Goal: Transaction & Acquisition: Purchase product/service

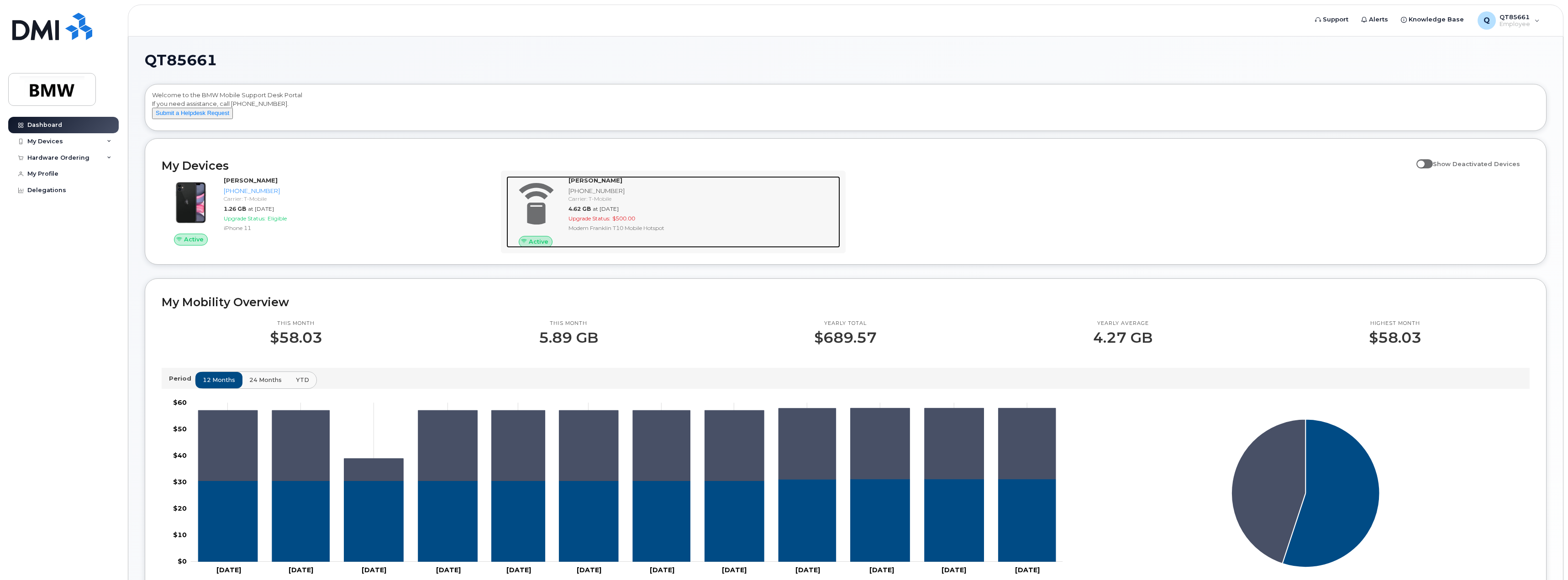
click at [540, 223] on span at bounding box center [535, 204] width 44 height 46
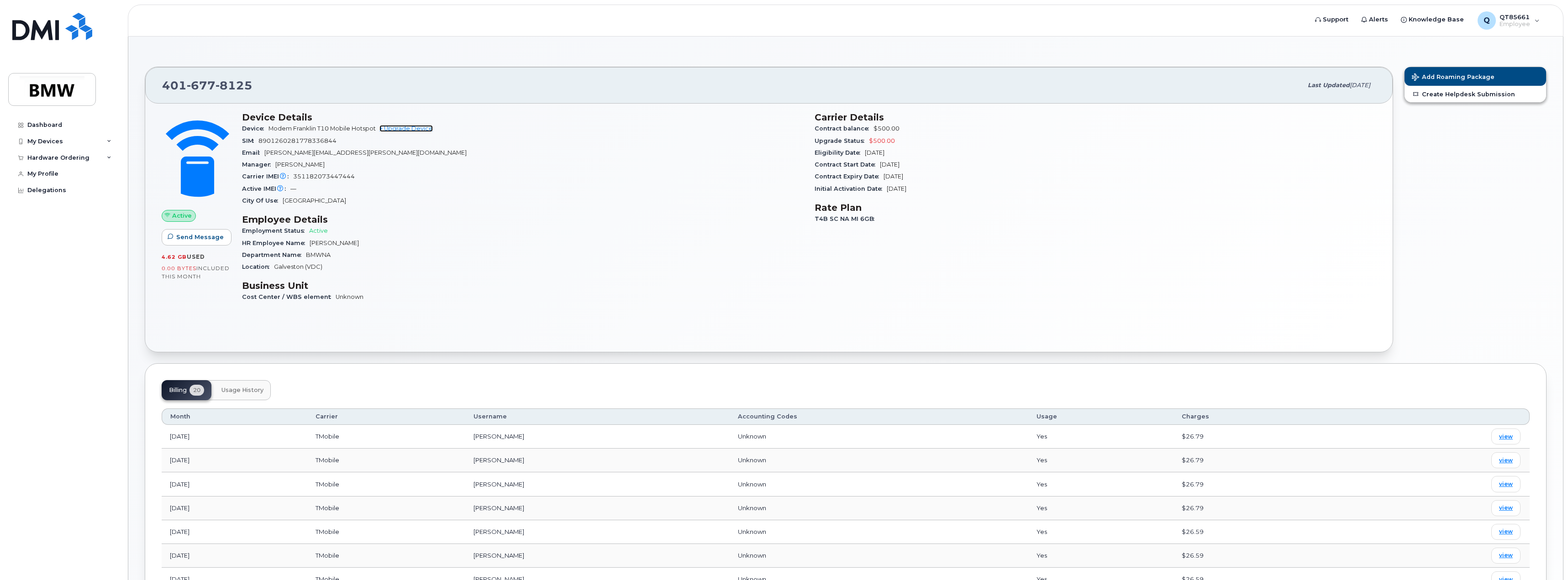
click at [397, 128] on link "+ Upgrade Device" at bounding box center [406, 128] width 54 height 7
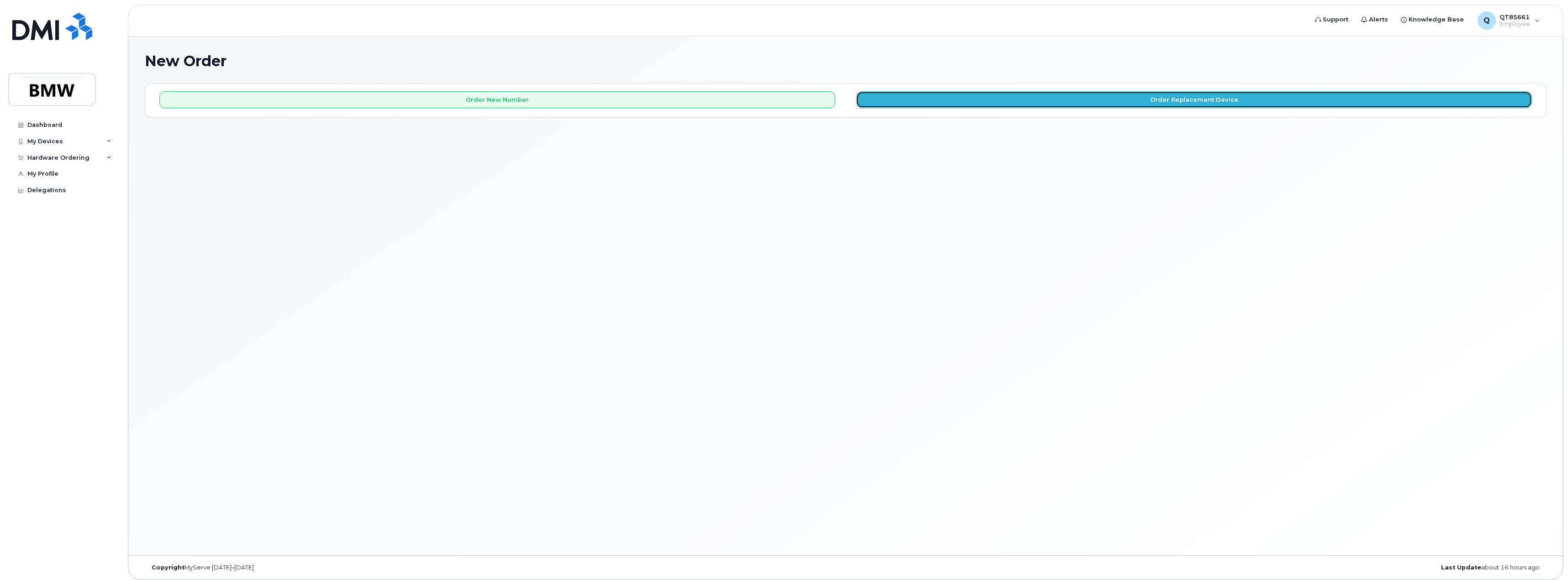
click at [1150, 98] on button "Order Replacement Device" at bounding box center [1194, 100] width 675 height 17
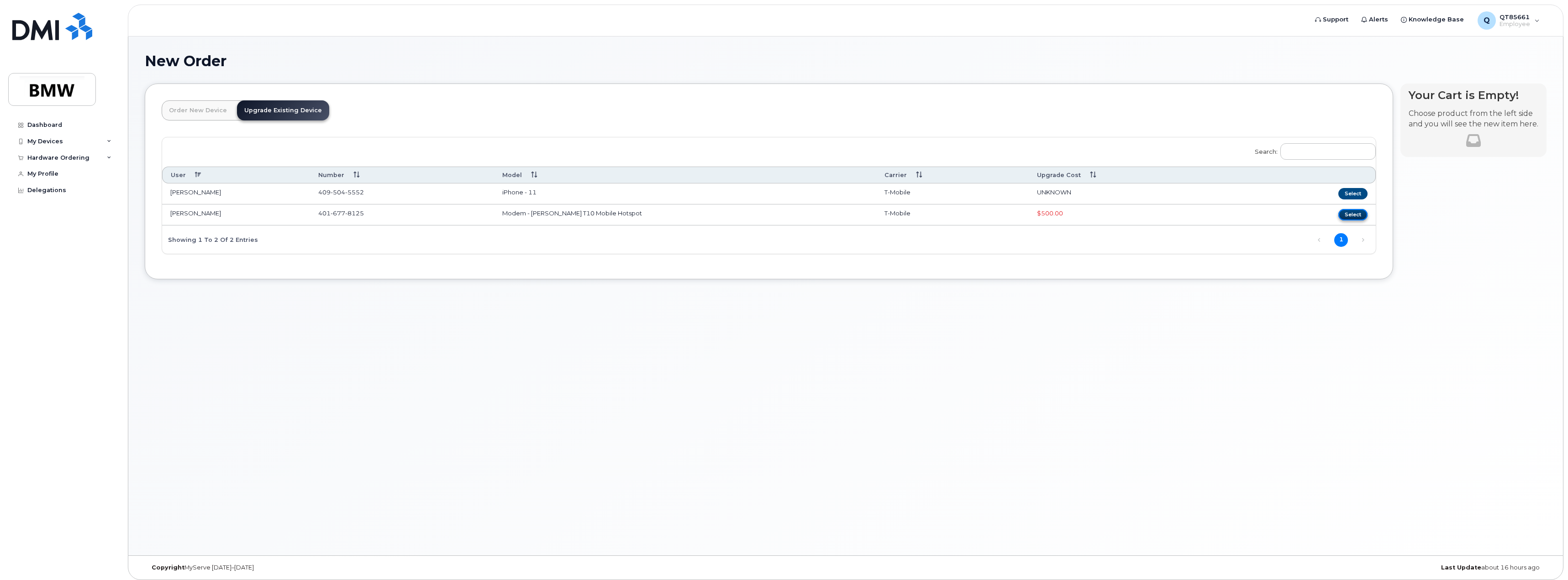
click at [1345, 215] on button "Select" at bounding box center [1353, 214] width 29 height 12
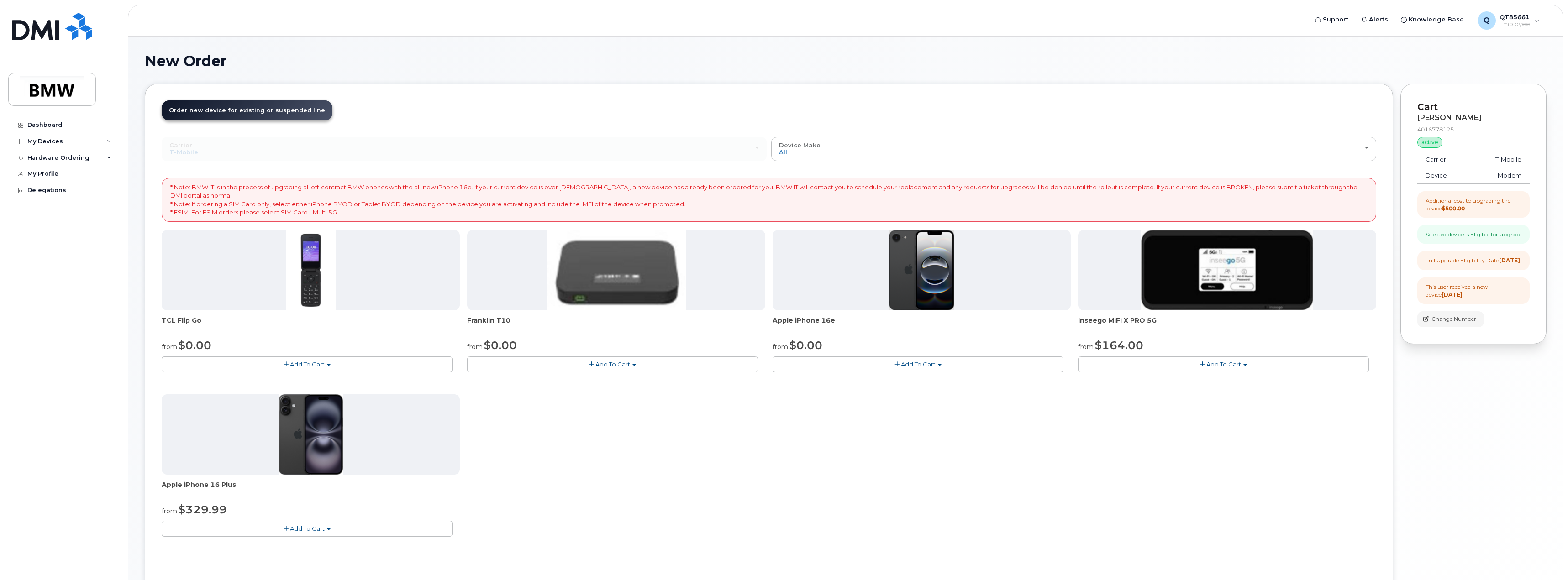
click at [619, 362] on span "Add To Cart" at bounding box center [612, 364] width 35 height 7
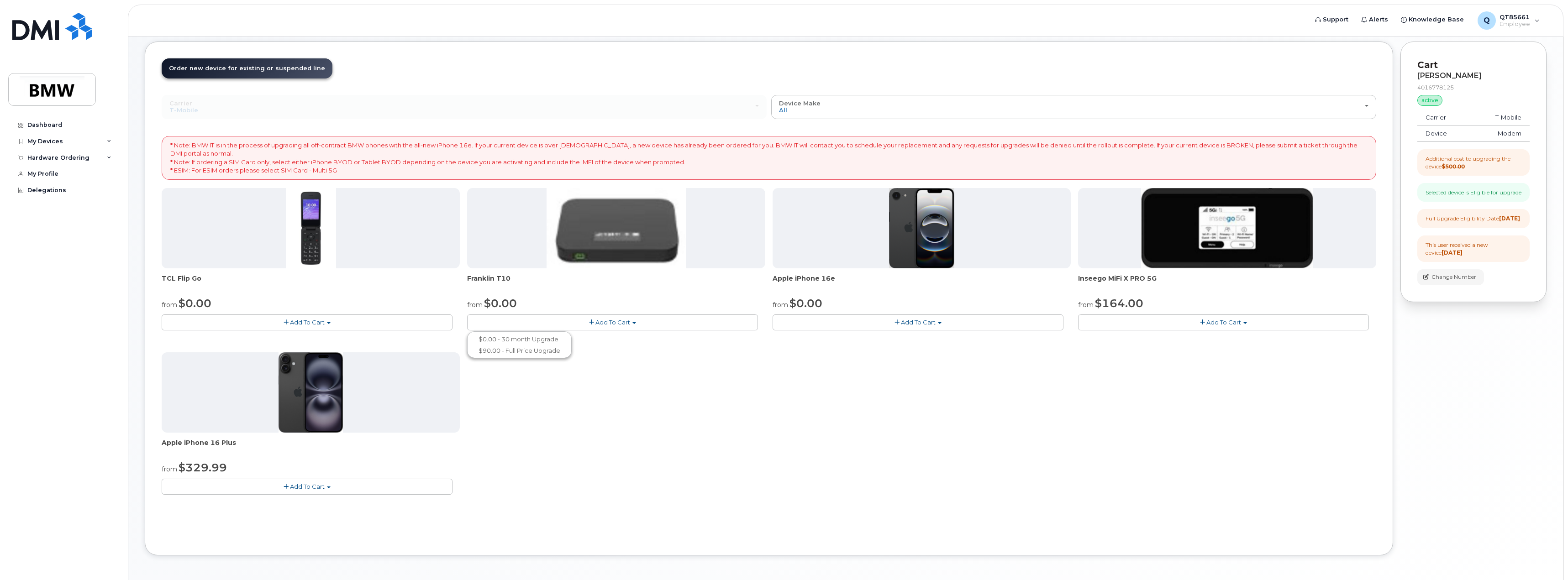
scroll to position [77, 0]
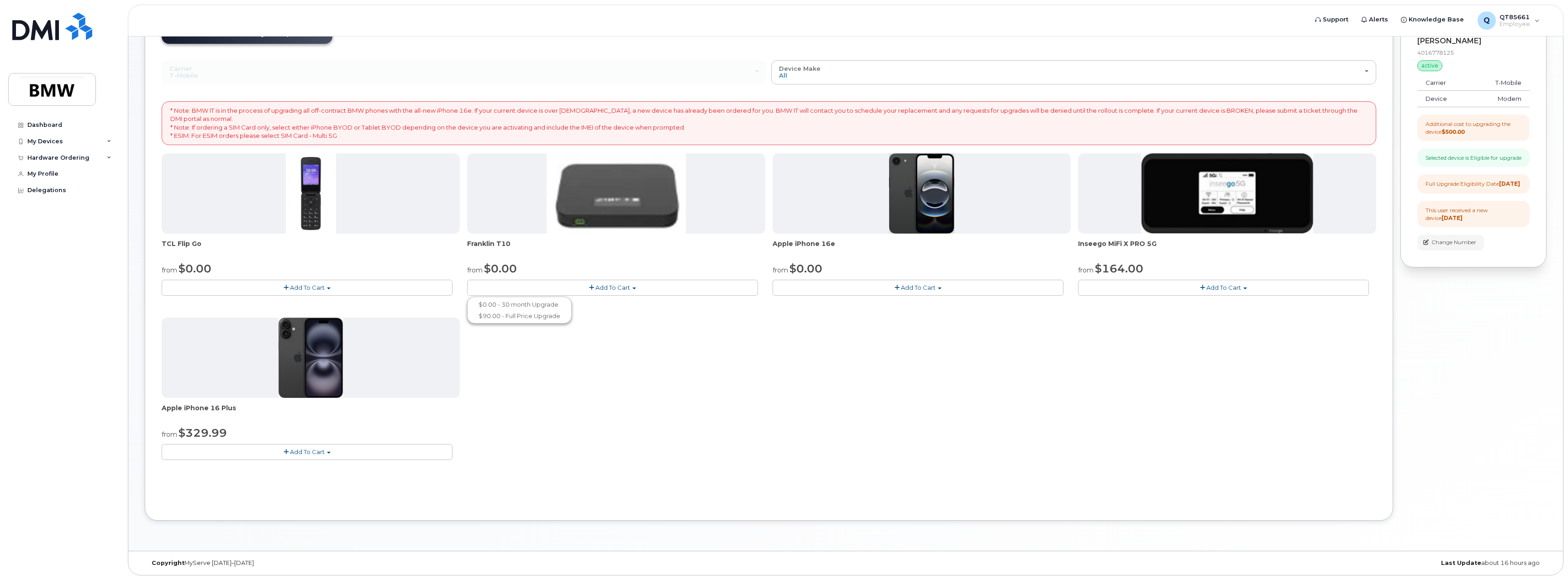
click at [633, 288] on span "button" at bounding box center [634, 288] width 4 height 2
click at [633, 288] on span "button" at bounding box center [634, 288] width 4 height 2
click at [544, 305] on link "$0.00 - 30 month Upgrade" at bounding box center [519, 304] width 100 height 12
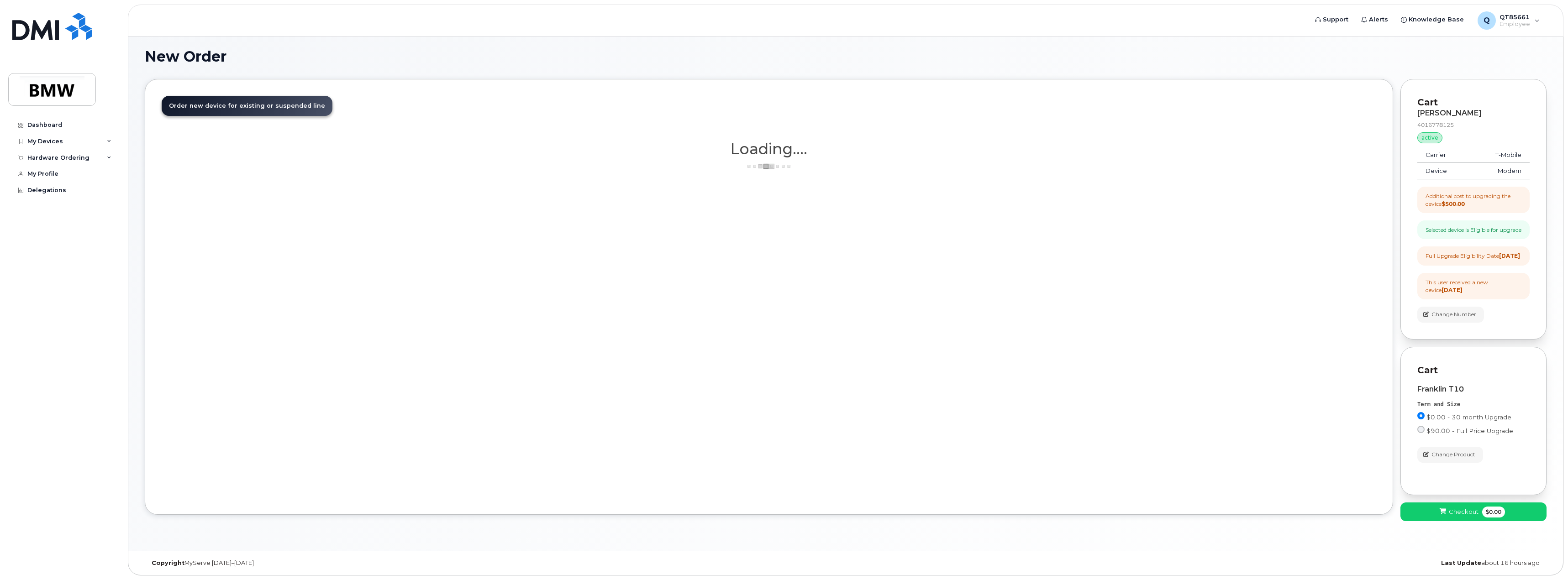
scroll to position [14, 0]
click at [1439, 521] on button "Checkout $0.00" at bounding box center [1474, 511] width 146 height 19
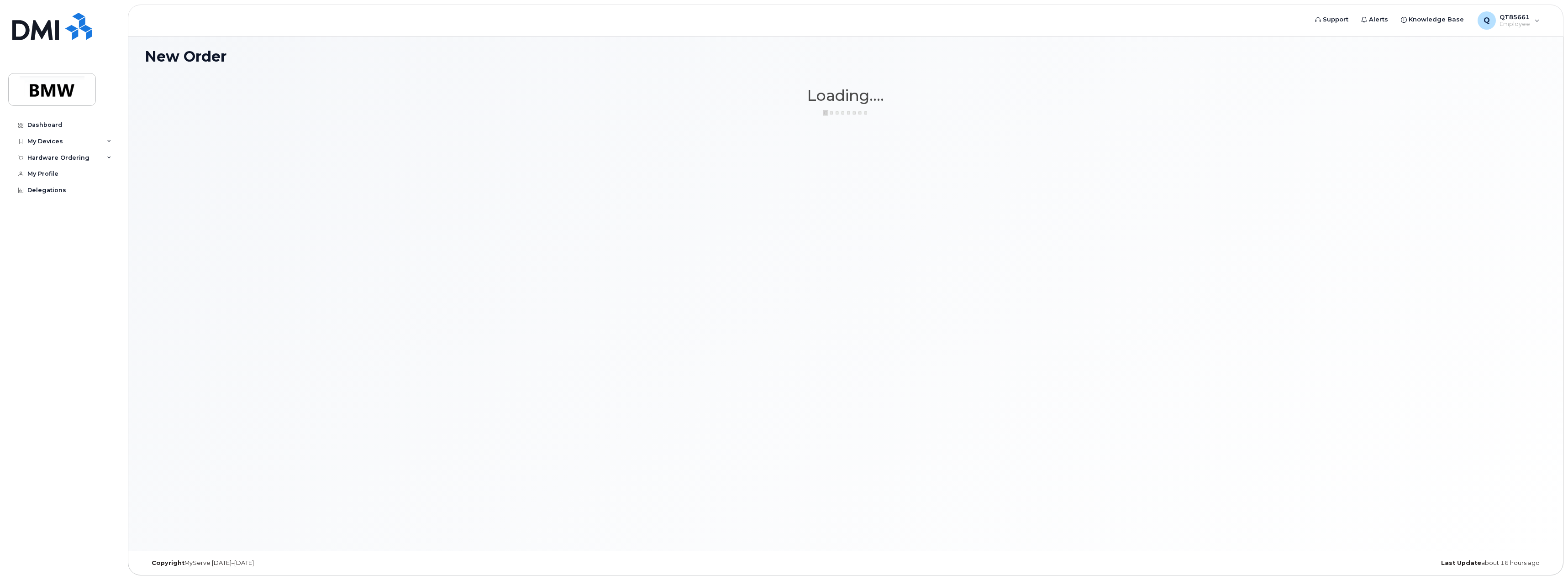
scroll to position [4, 0]
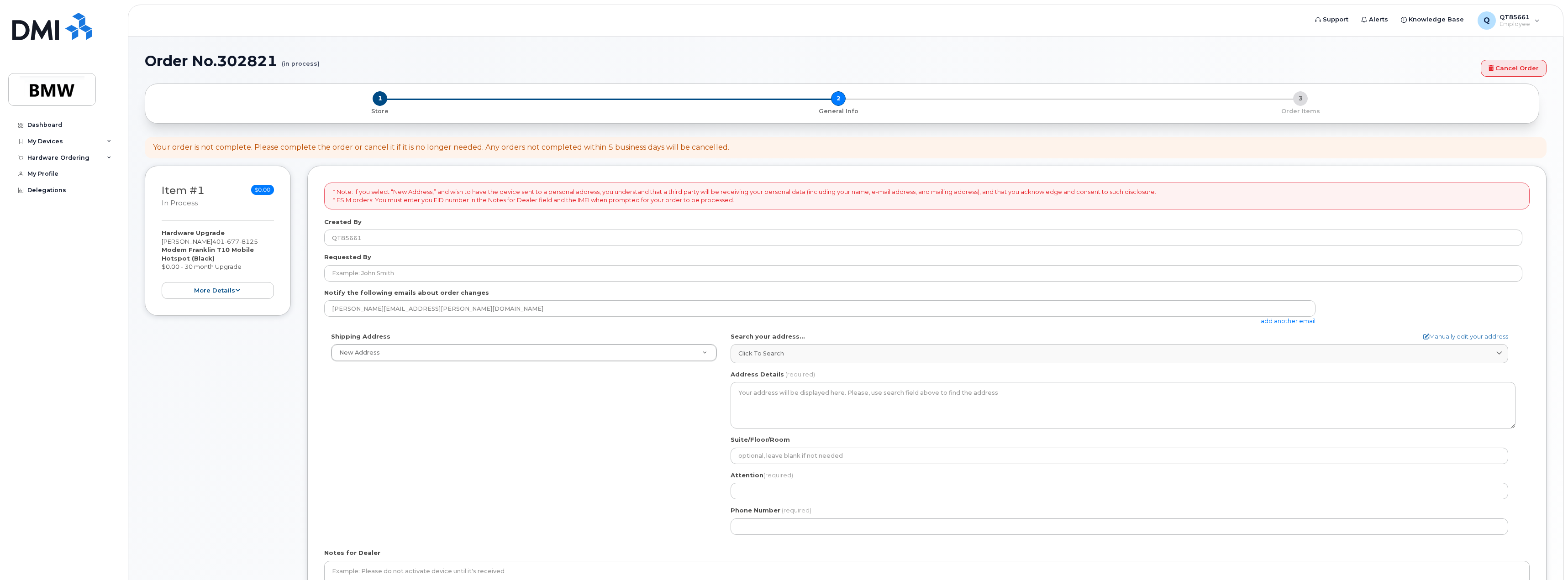
select select
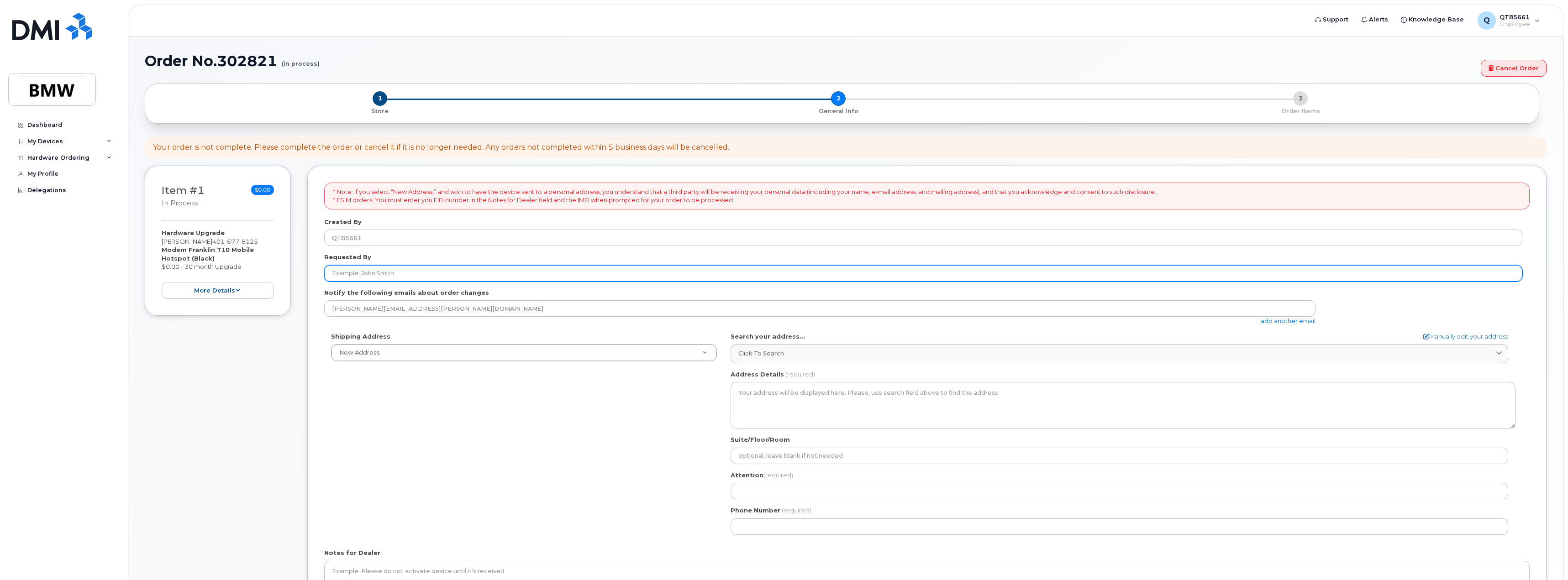
click at [447, 274] on input "Requested By" at bounding box center [923, 273] width 1198 height 16
type input "[PERSON_NAME]"
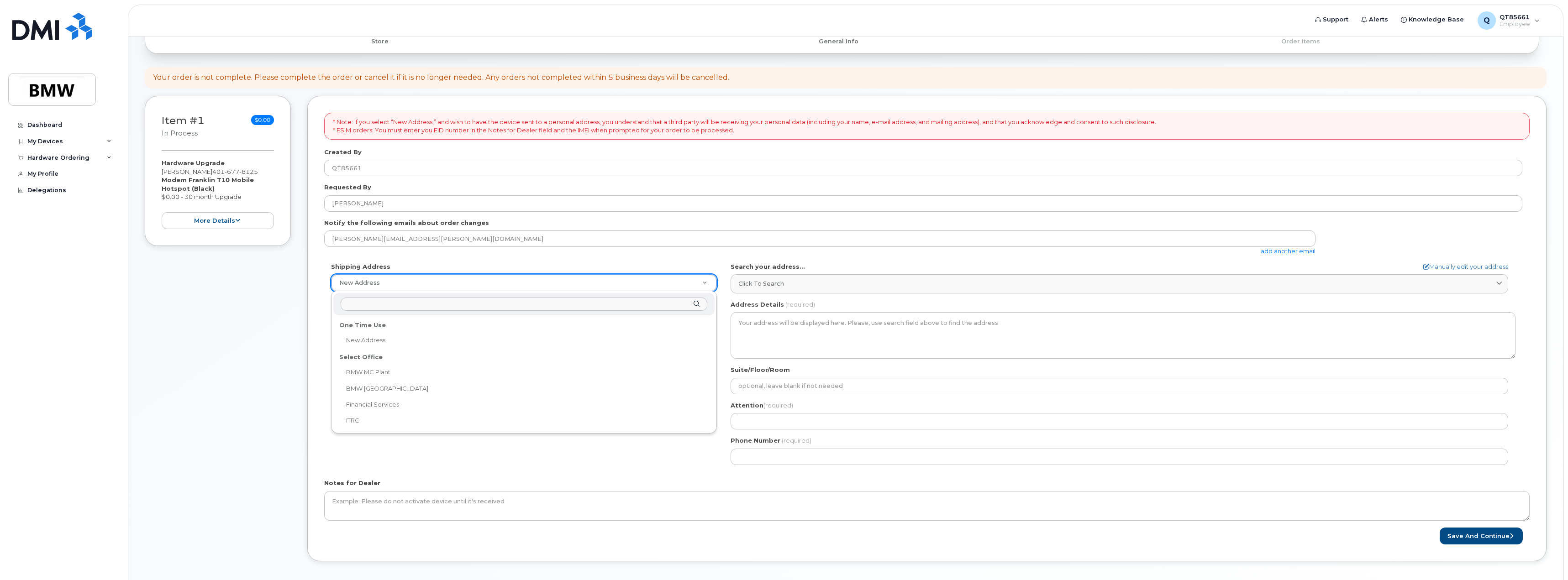
scroll to position [110, 0]
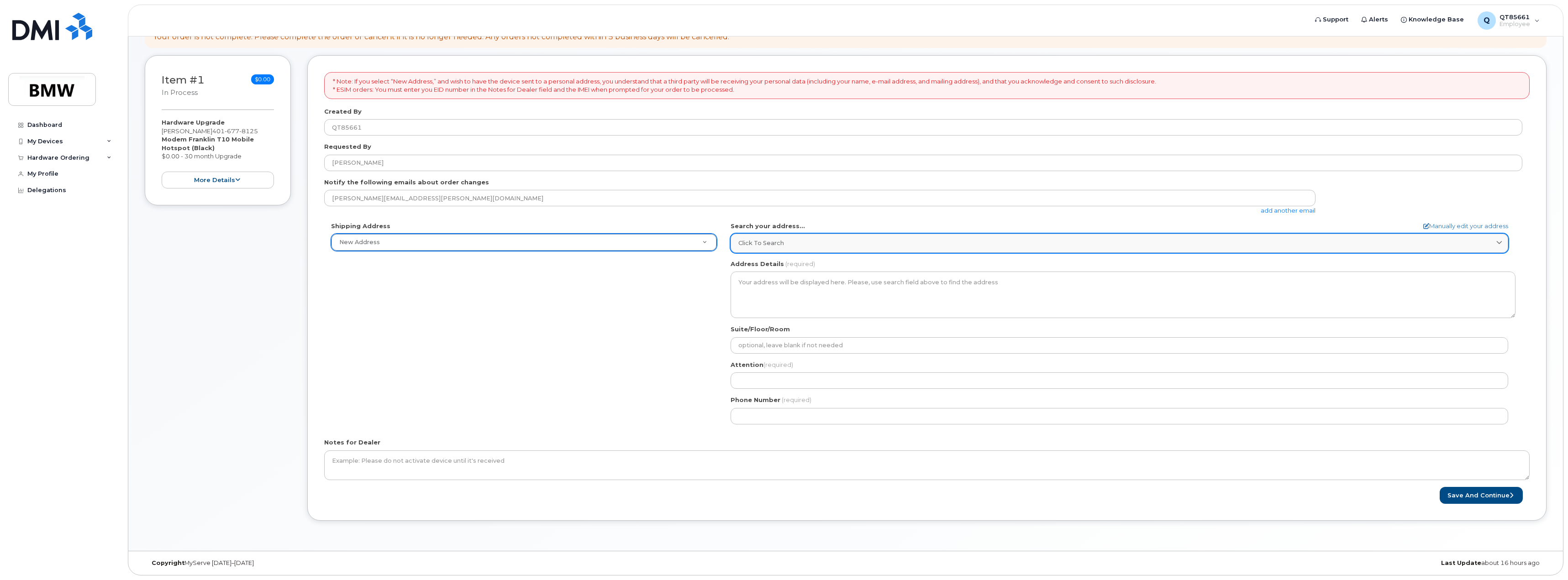
click at [808, 244] on div "Click to search" at bounding box center [1119, 243] width 762 height 9
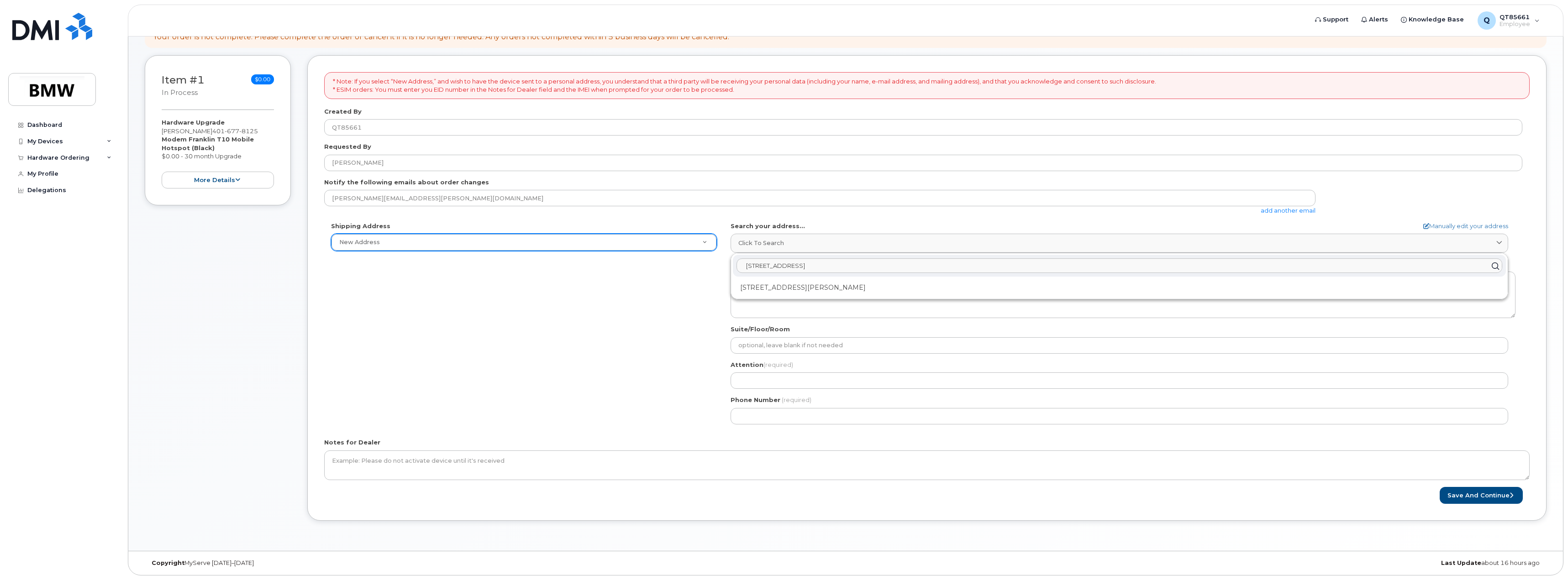
click at [798, 264] on input "1028 Harborside dr Galveston TX" at bounding box center [1119, 266] width 766 height 15
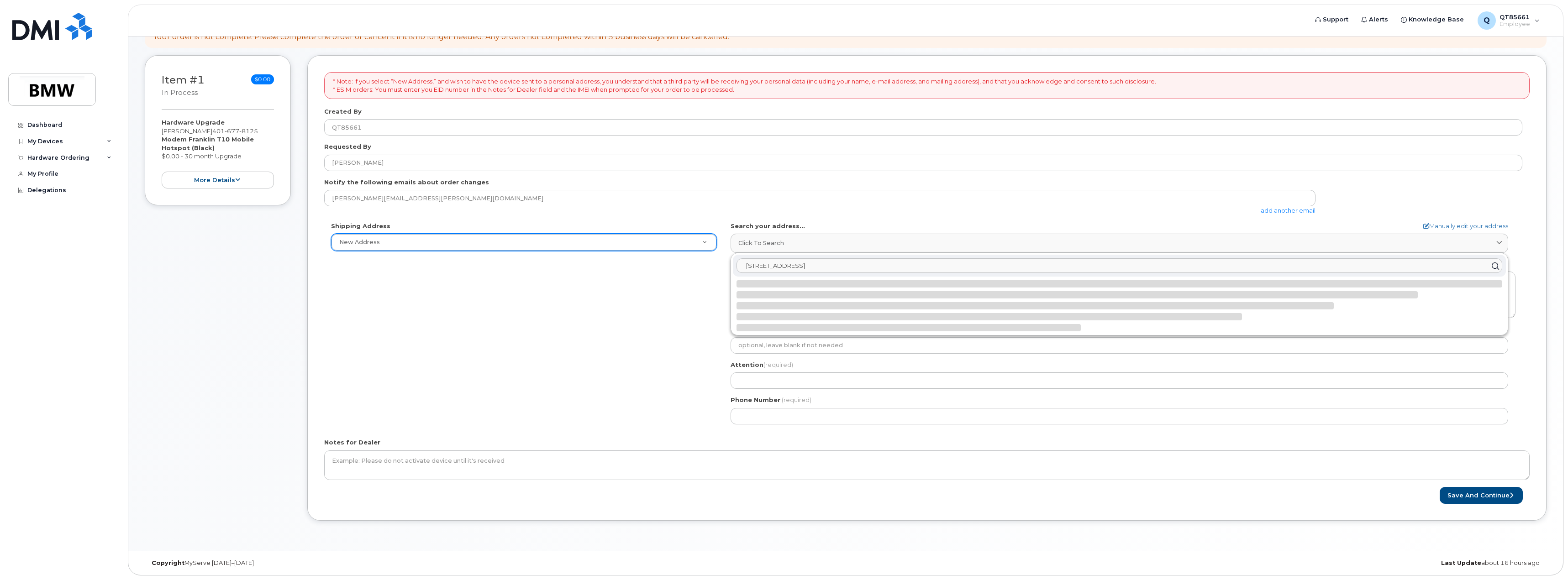
click at [888, 266] on input "1028 Harborside Dr Galveston TX" at bounding box center [1119, 266] width 766 height 15
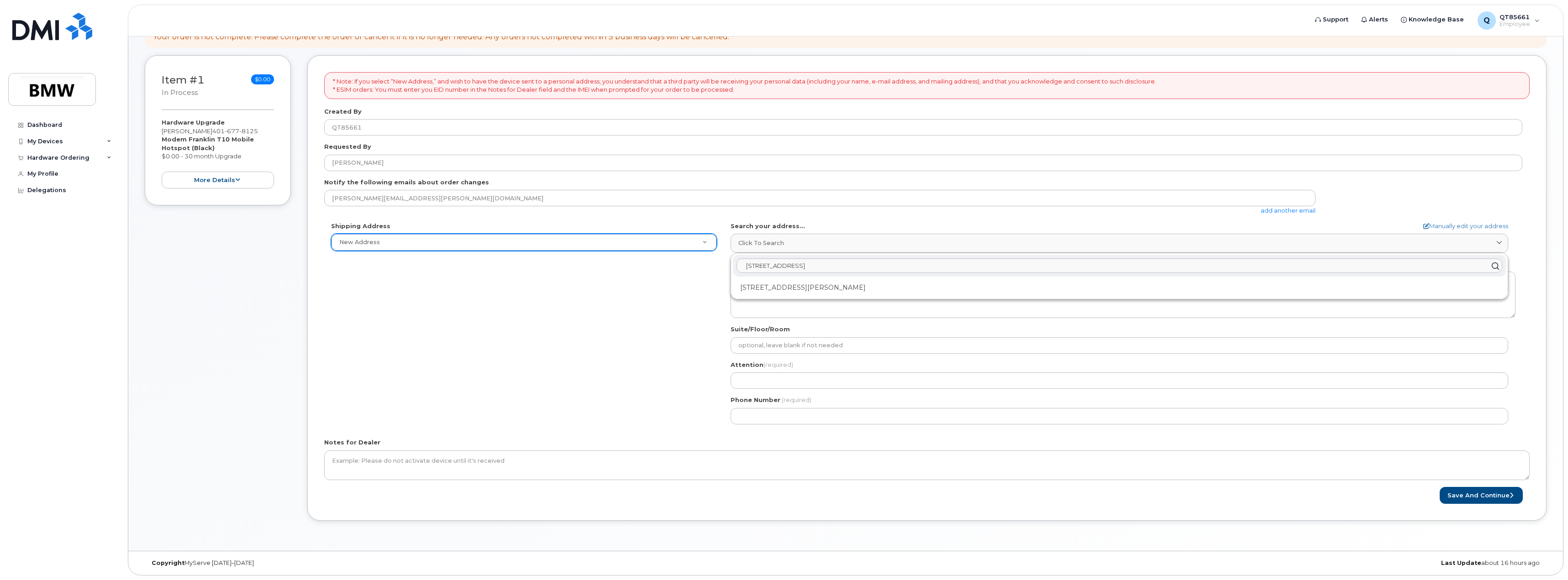
click at [1492, 265] on icon at bounding box center [1495, 266] width 13 height 13
click at [875, 266] on input "1028 Harborside Dr Galveston TX" at bounding box center [1119, 266] width 766 height 15
drag, startPoint x: 857, startPoint y: 265, endPoint x: 730, endPoint y: 263, distance: 127.0
click at [730, 263] on div "AB Search your address... Manually edit your address Click to search 1028 Harbo…" at bounding box center [1123, 327] width 799 height 210
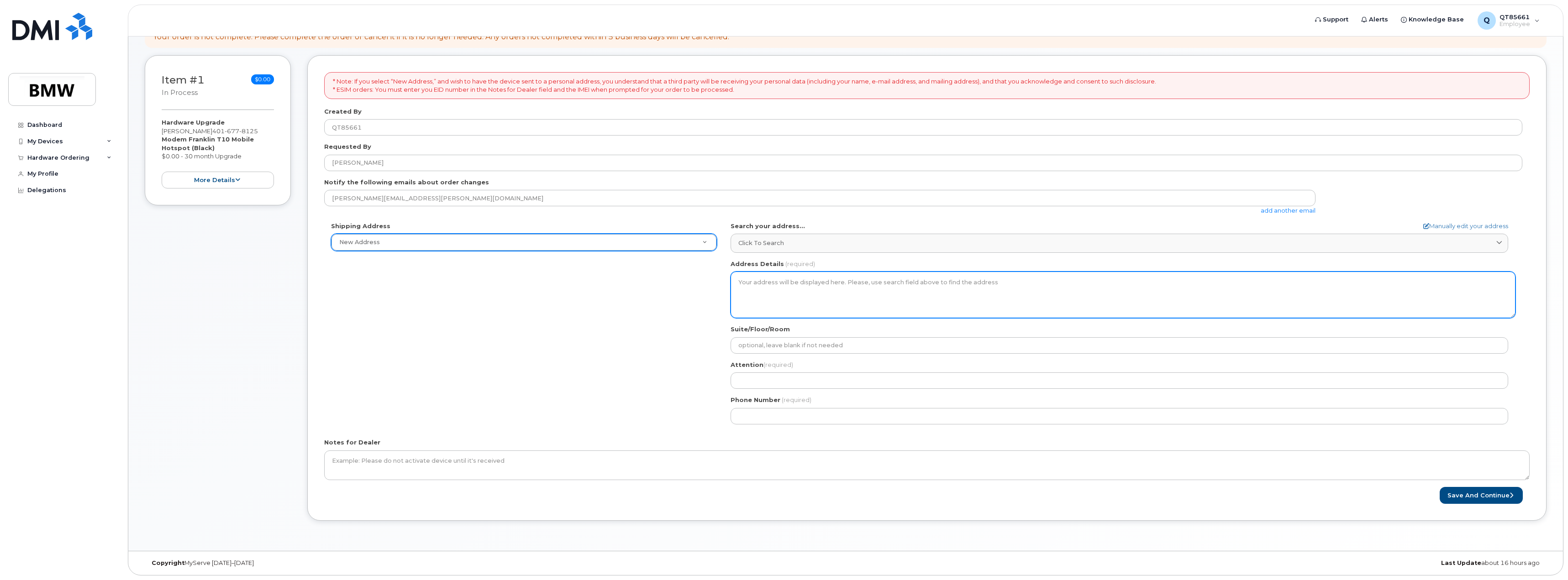
click at [792, 280] on textarea "Address Details" at bounding box center [1122, 295] width 785 height 46
click at [817, 290] on textarea "Address Details" at bounding box center [1122, 295] width 785 height 46
click at [818, 289] on textarea "Address Details" at bounding box center [1122, 295] width 785 height 46
click at [782, 287] on textarea "Address Details" at bounding box center [1122, 295] width 785 height 46
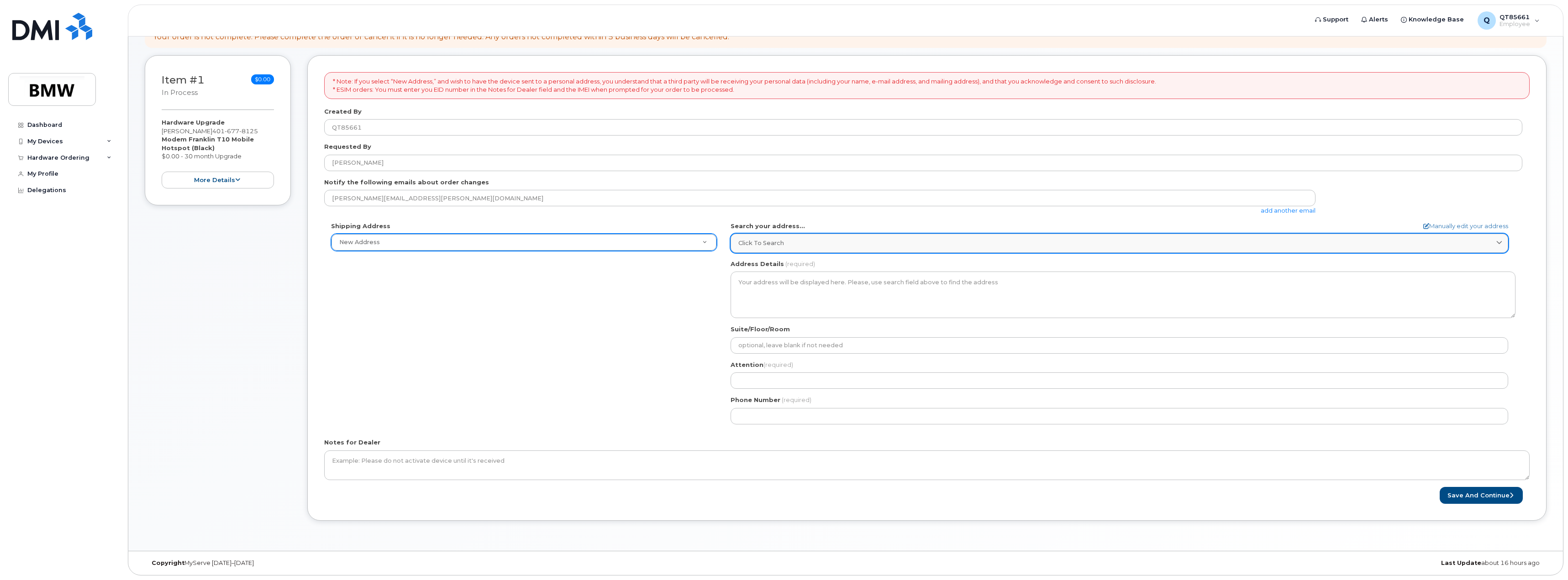
click at [780, 240] on span "Click to search" at bounding box center [761, 243] width 46 height 9
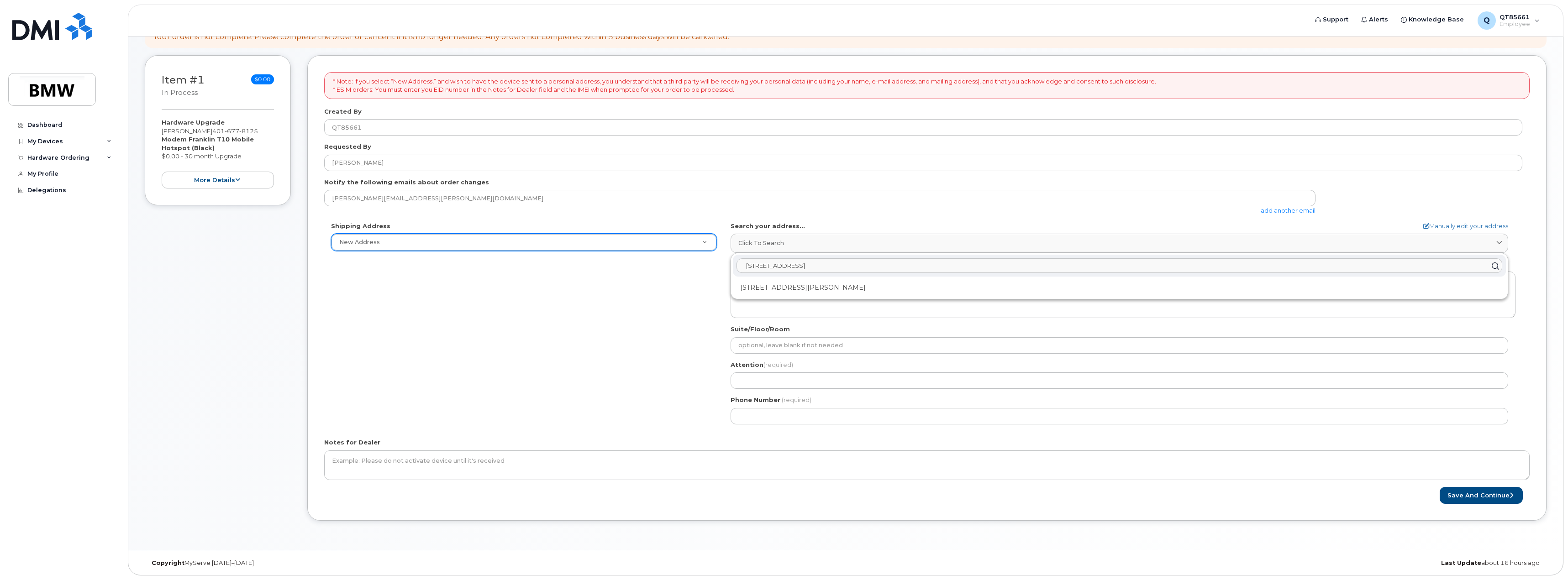
click at [877, 266] on input "1028 Harborside Dr | Galveston, TX. 77550" at bounding box center [1119, 266] width 766 height 15
click at [806, 266] on input "1028 Harborside Dr | Galveston, TX. 77550" at bounding box center [1119, 266] width 766 height 15
type input "1028 Harborside Dr Galveston, TX. 77550"
click at [1490, 261] on icon at bounding box center [1495, 266] width 13 height 13
click at [963, 244] on div "Click to search" at bounding box center [1119, 243] width 762 height 9
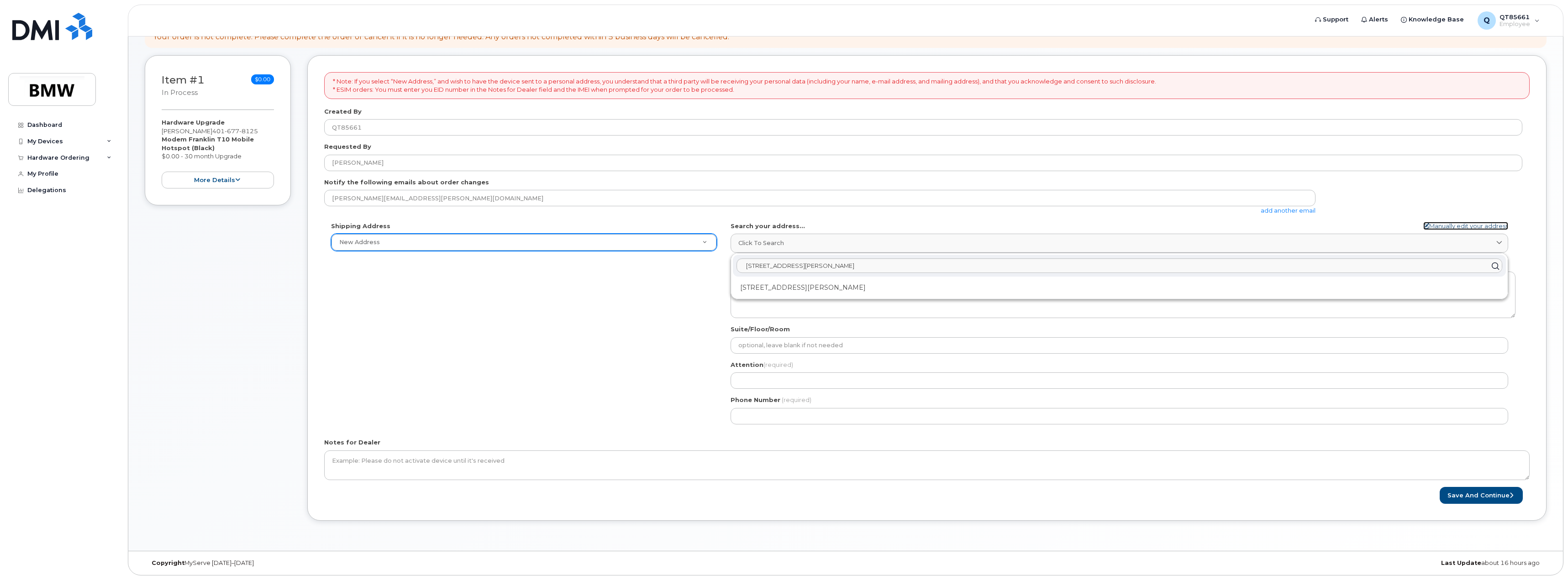
click at [1469, 227] on link "Manually edit your address" at bounding box center [1465, 226] width 85 height 9
select select
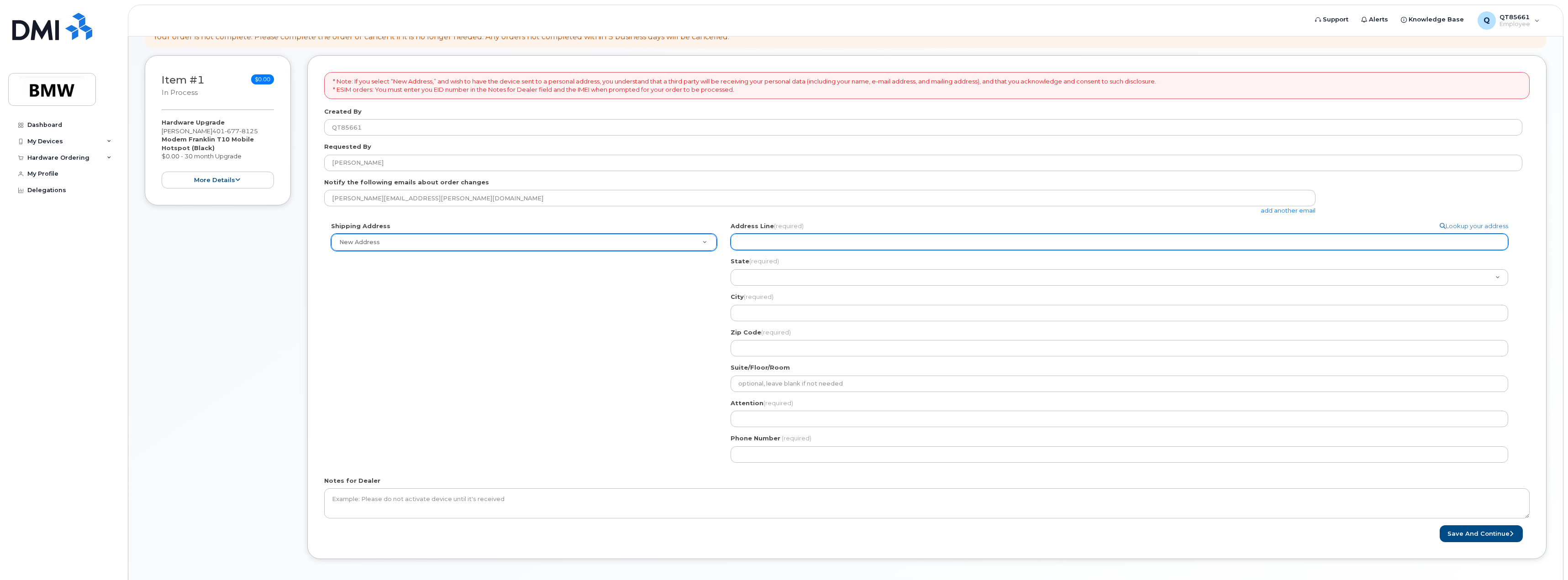
click at [822, 244] on input "Address Line (required)" at bounding box center [1119, 241] width 777 height 16
type input "1028 Harborside Dr"
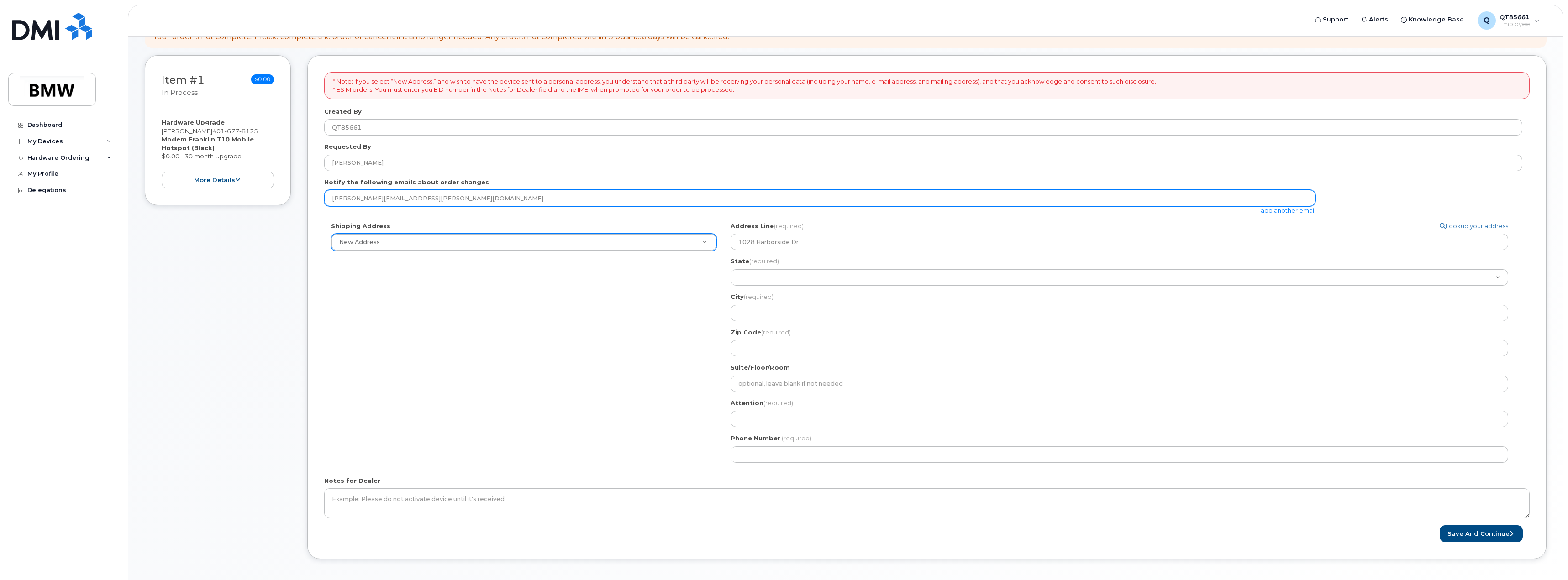
type input "Toby.moser@bmwna.com"
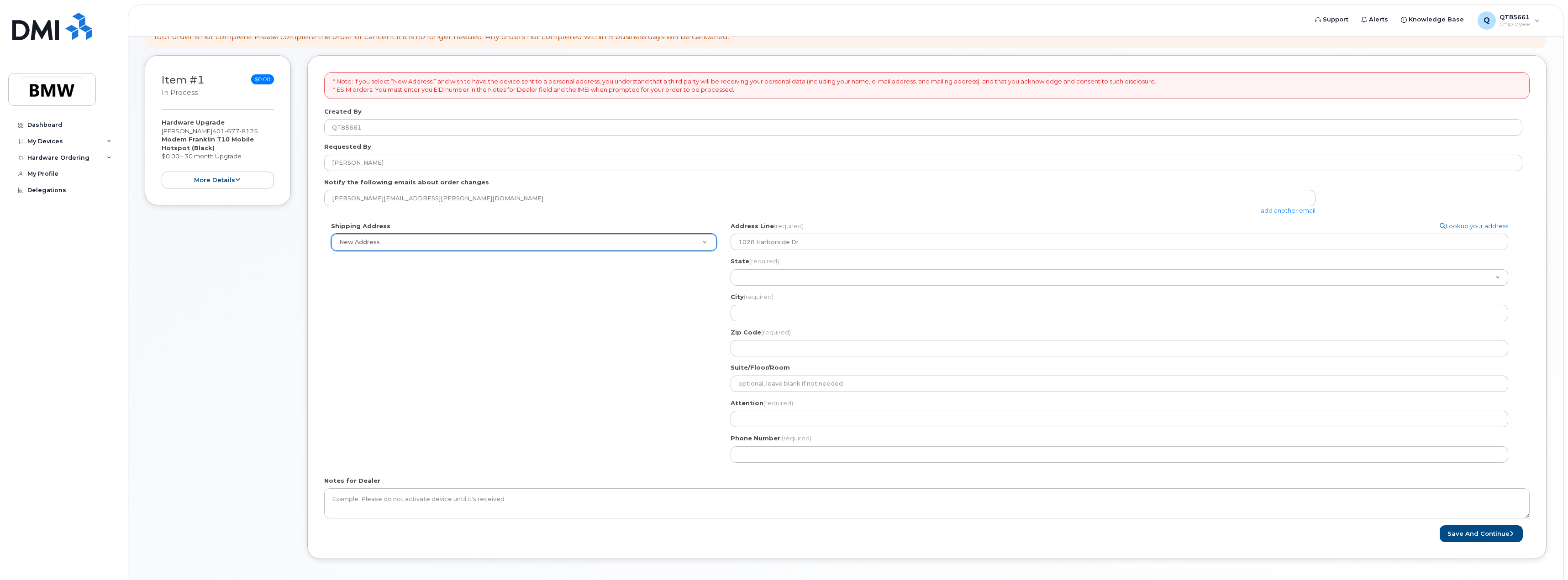
type input "1028 Harborside Dr"
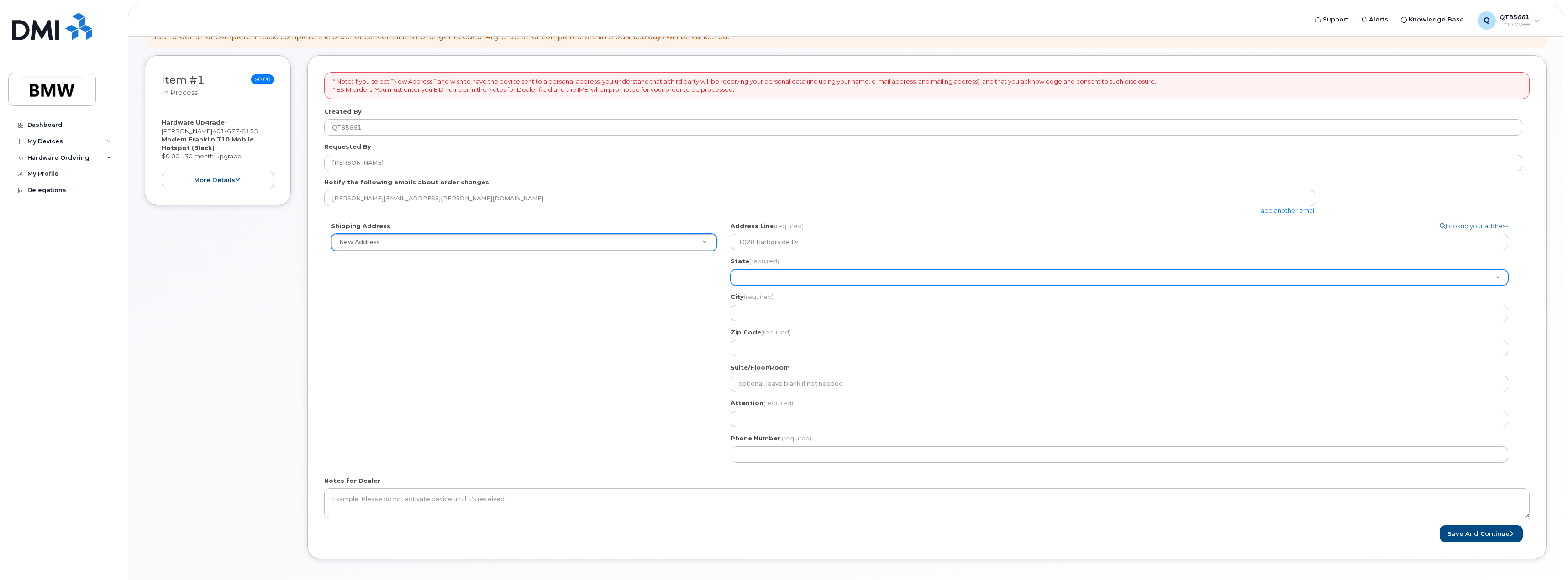
select select "TX"
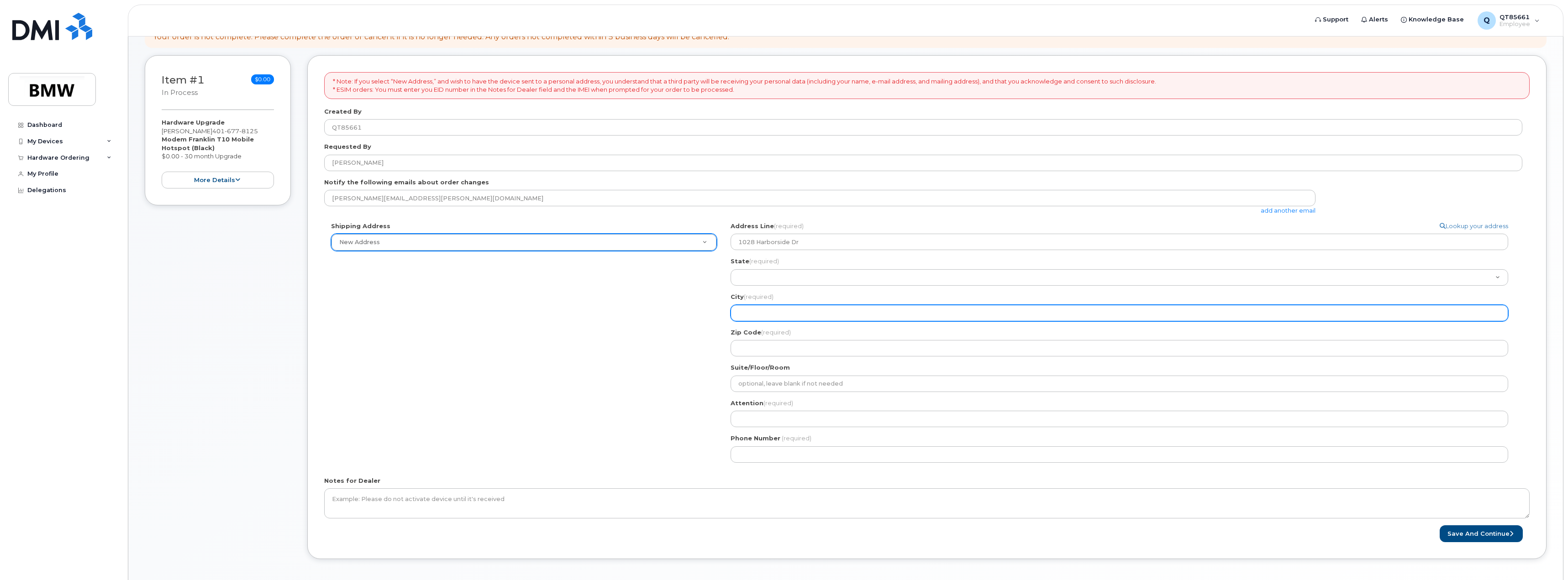
type input "Galveston"
type input "77550"
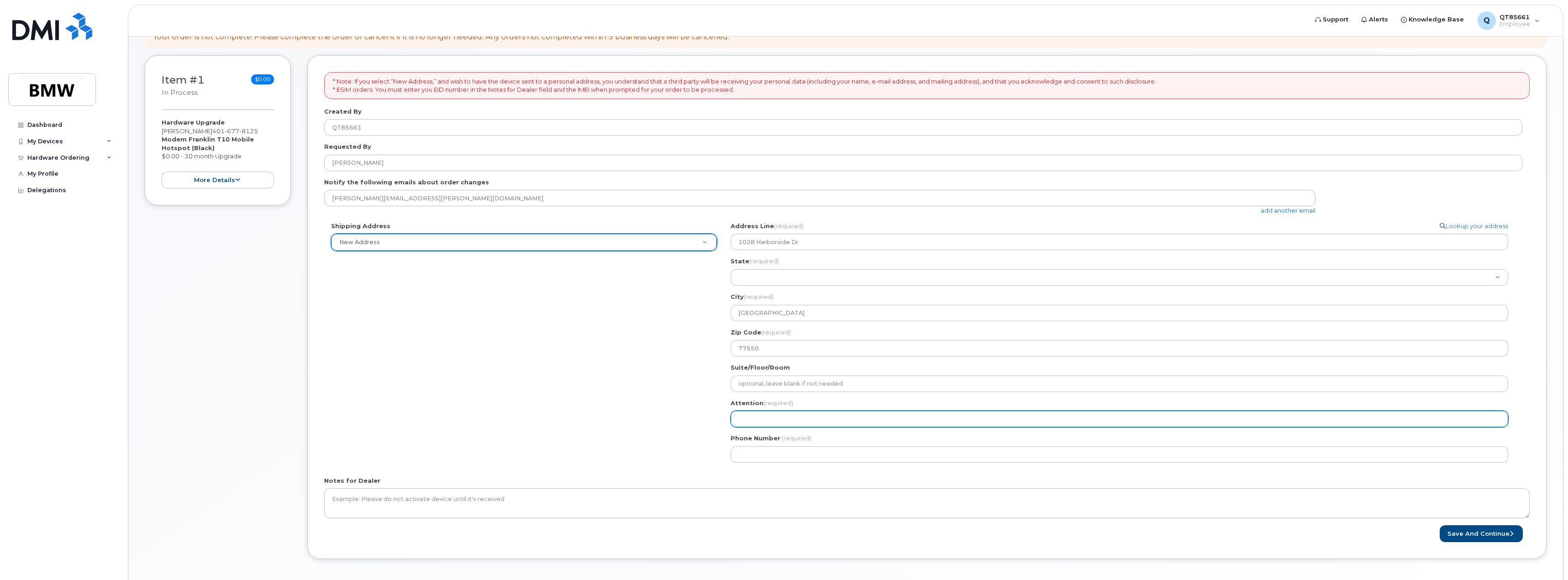
click at [786, 413] on input "Attention (required)" at bounding box center [1119, 419] width 777 height 16
select select
type input "T"
select select
type input "To"
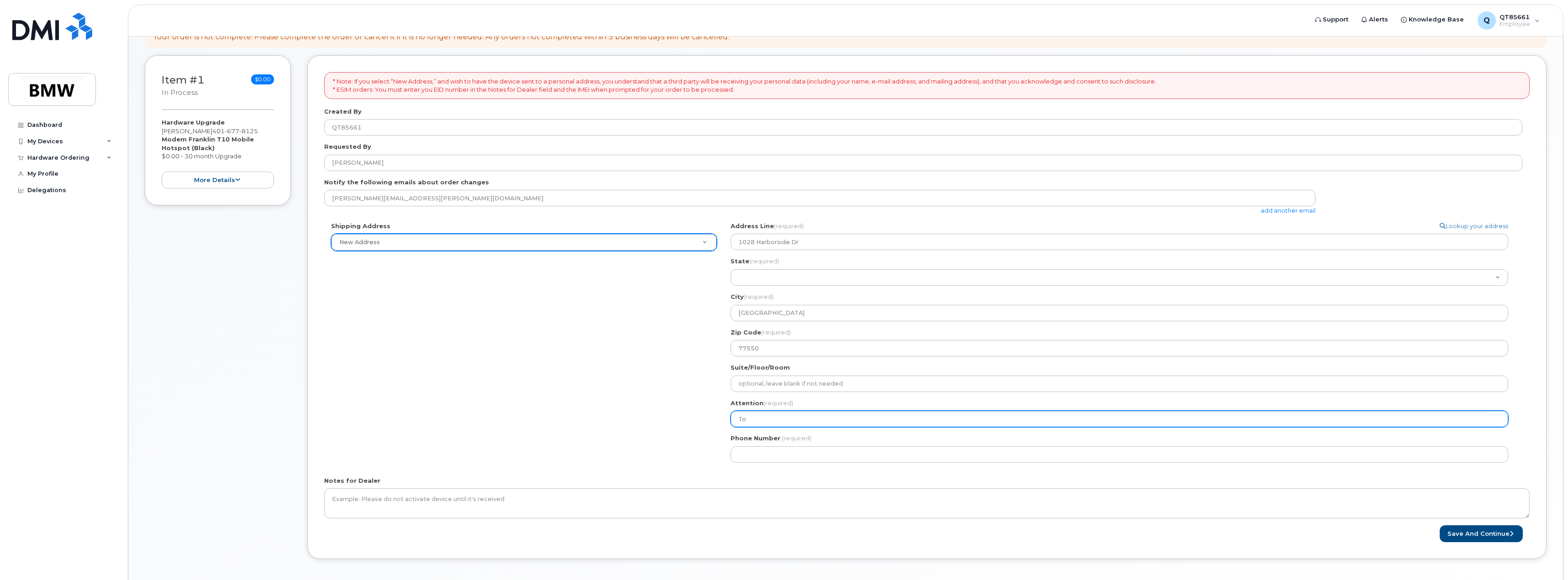
select select
type input "Tob"
select select
type input "Toby"
select select
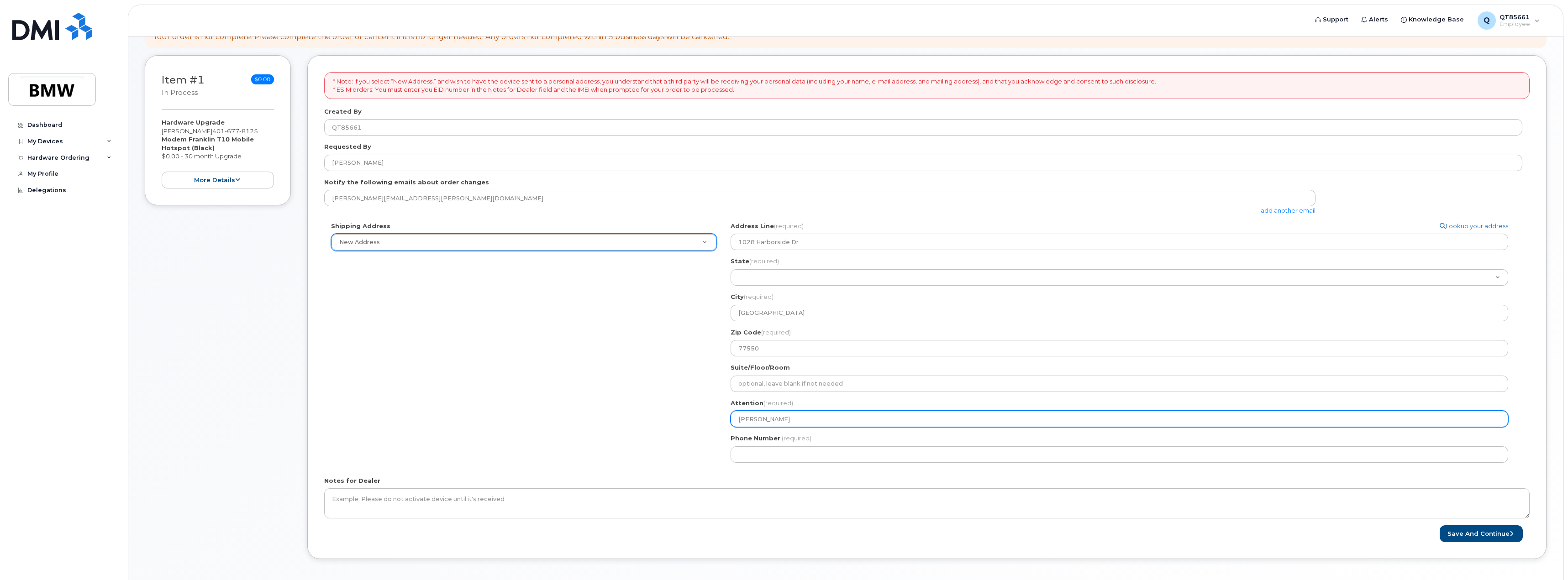
type input "Toby M"
select select
type input "Toby Mo"
select select
type input "Toby Mos"
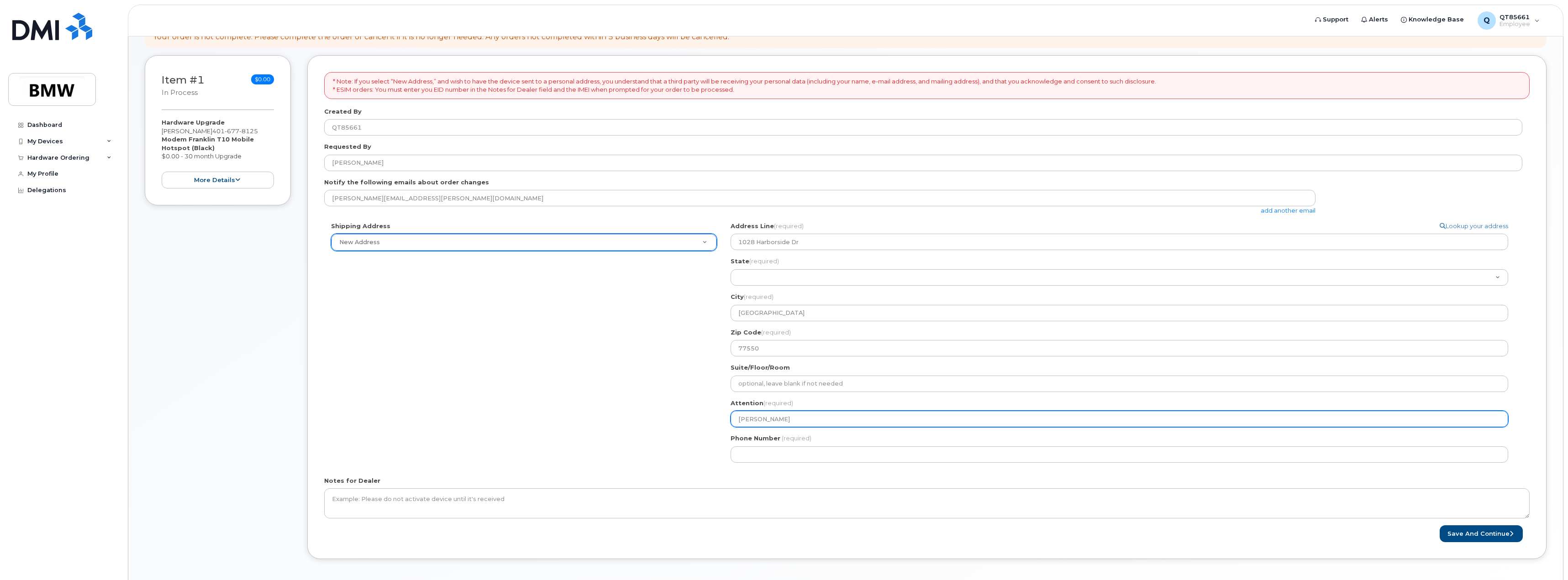
select select
type input "Toby Mose"
select select
type input "[PERSON_NAME]"
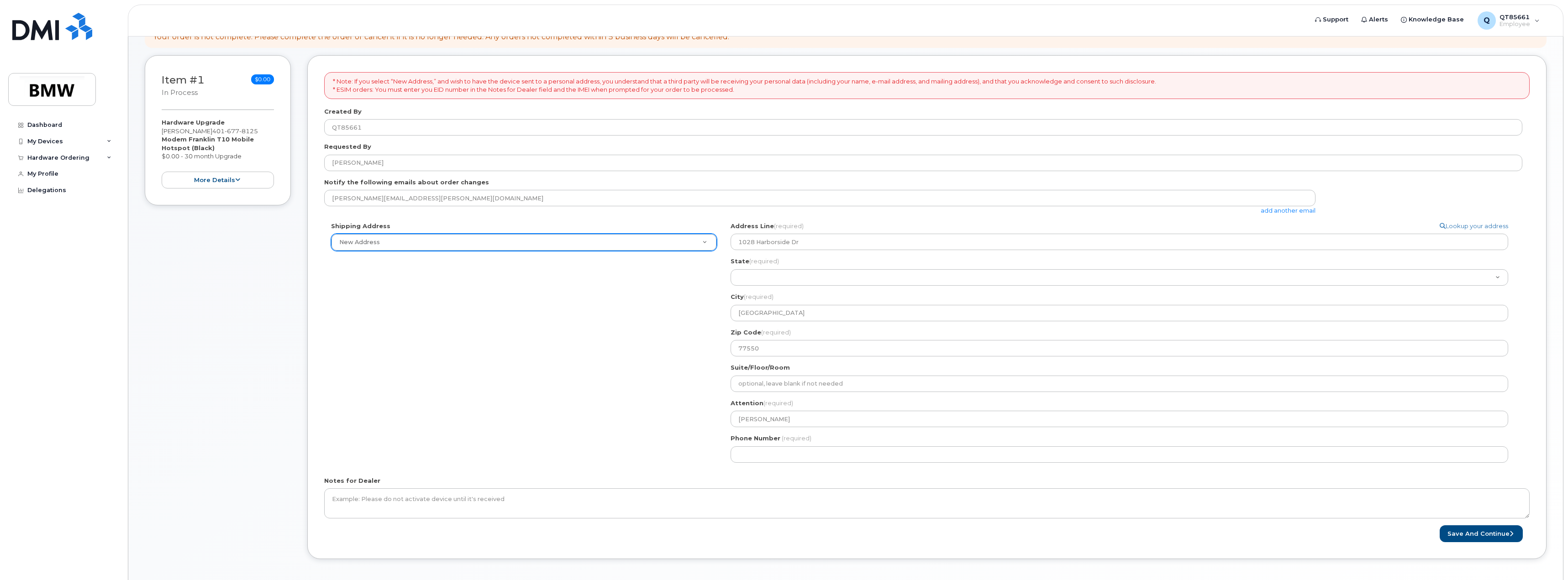
click at [876, 362] on div "TX Galveston Search your address... Manually edit your address Click to search …" at bounding box center [1123, 345] width 799 height 248
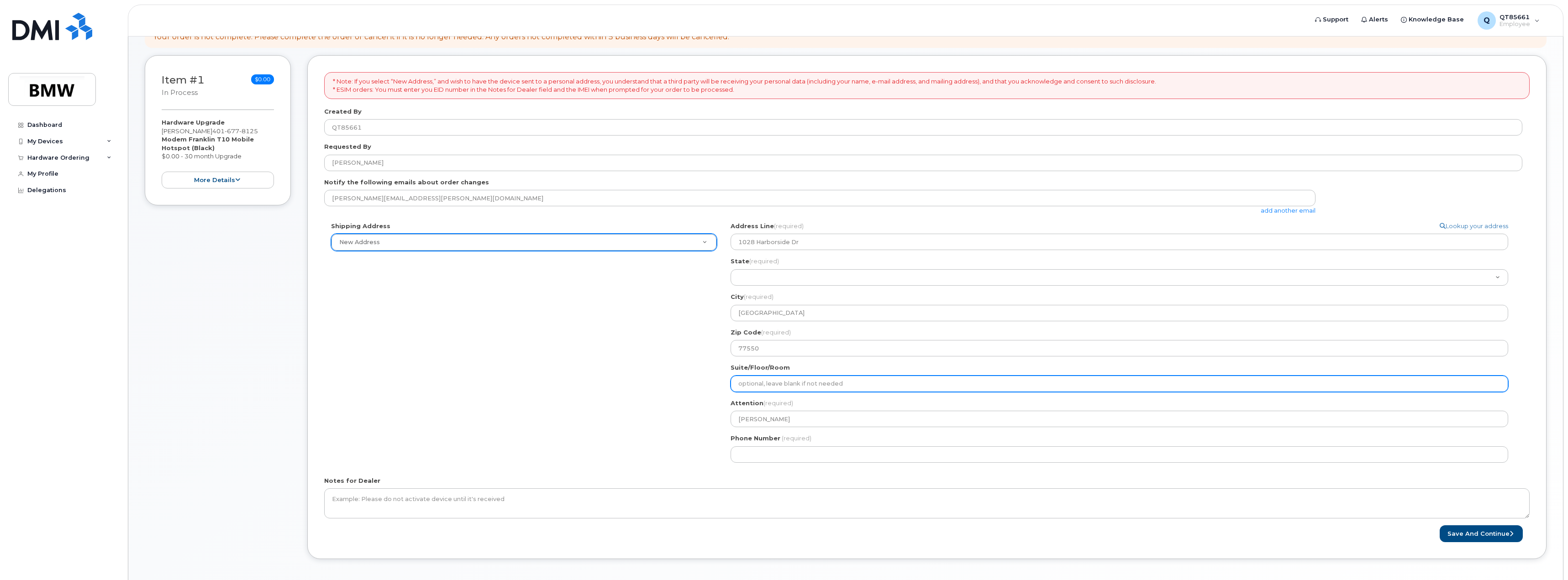
click at [818, 384] on input "Suite/Floor/Room" at bounding box center [1119, 383] width 777 height 16
select select
type input "B"
select select
type input "BM"
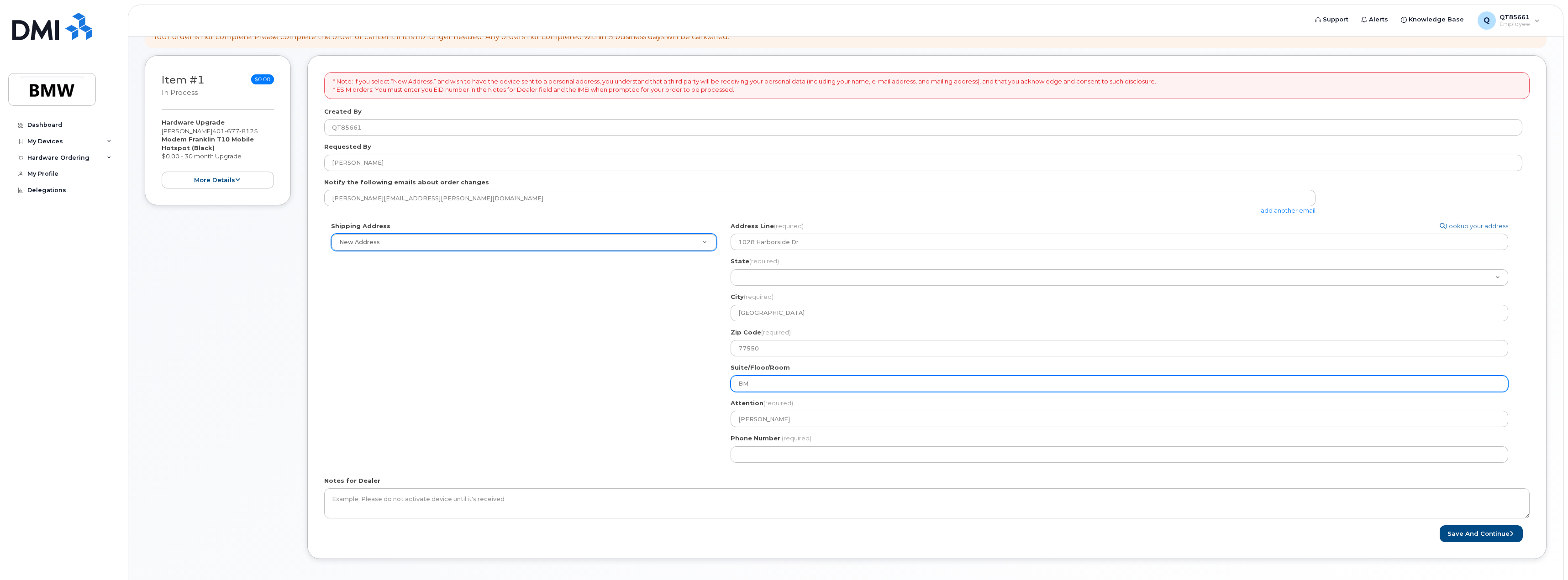
select select
type input "BMW"
select select
type input "BMW B"
select select
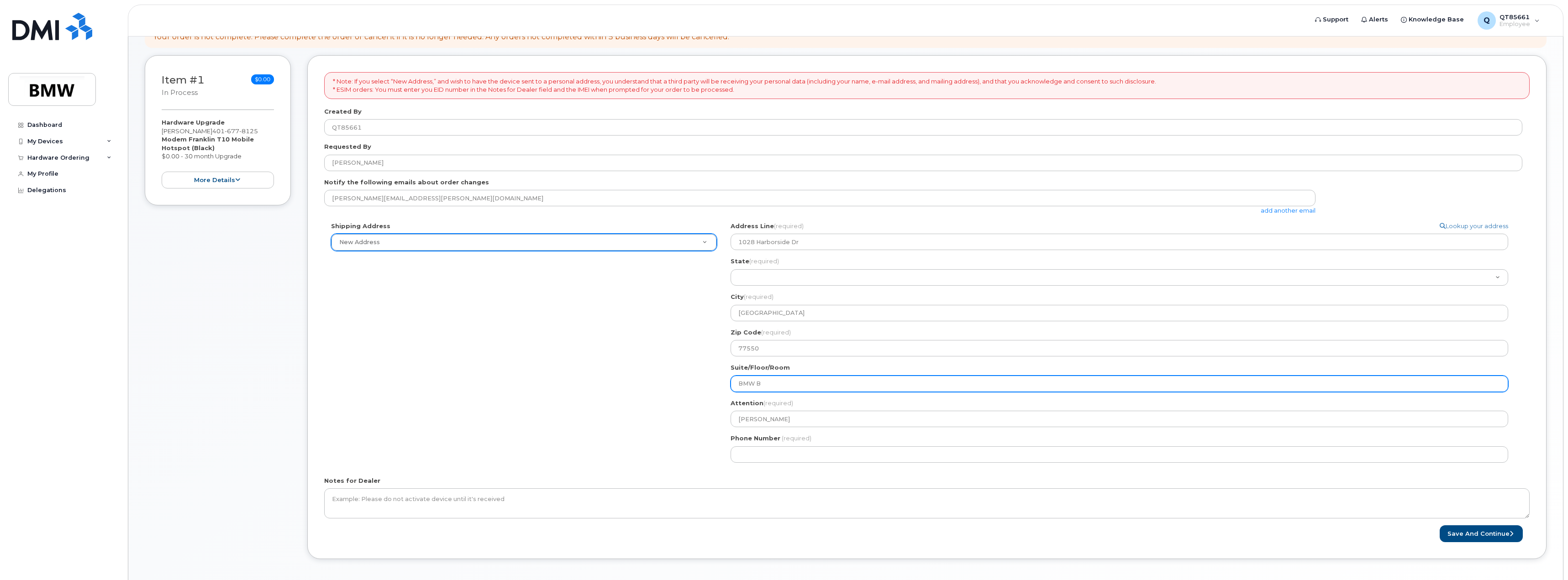
type input "BMW"
select select
type input "BMW V"
select select
type input "BMW VF"
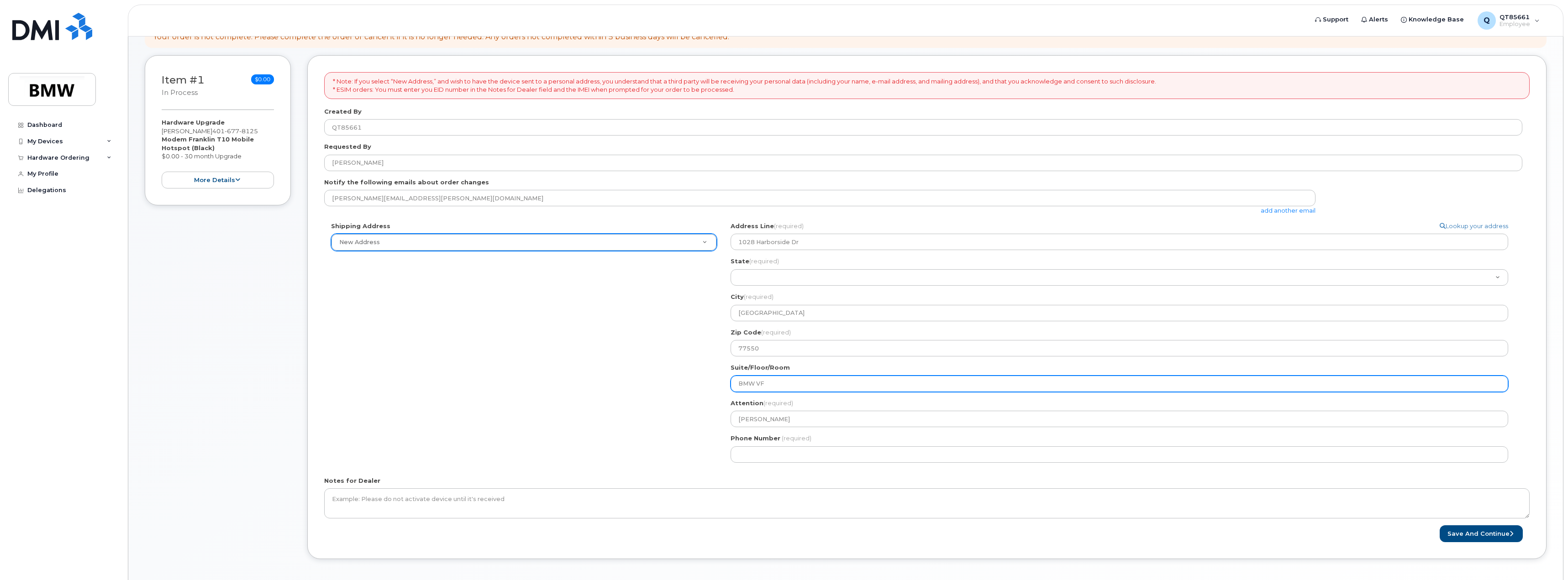
select select
type input "BMW VFC"
select select
type input "BMW VF"
select select
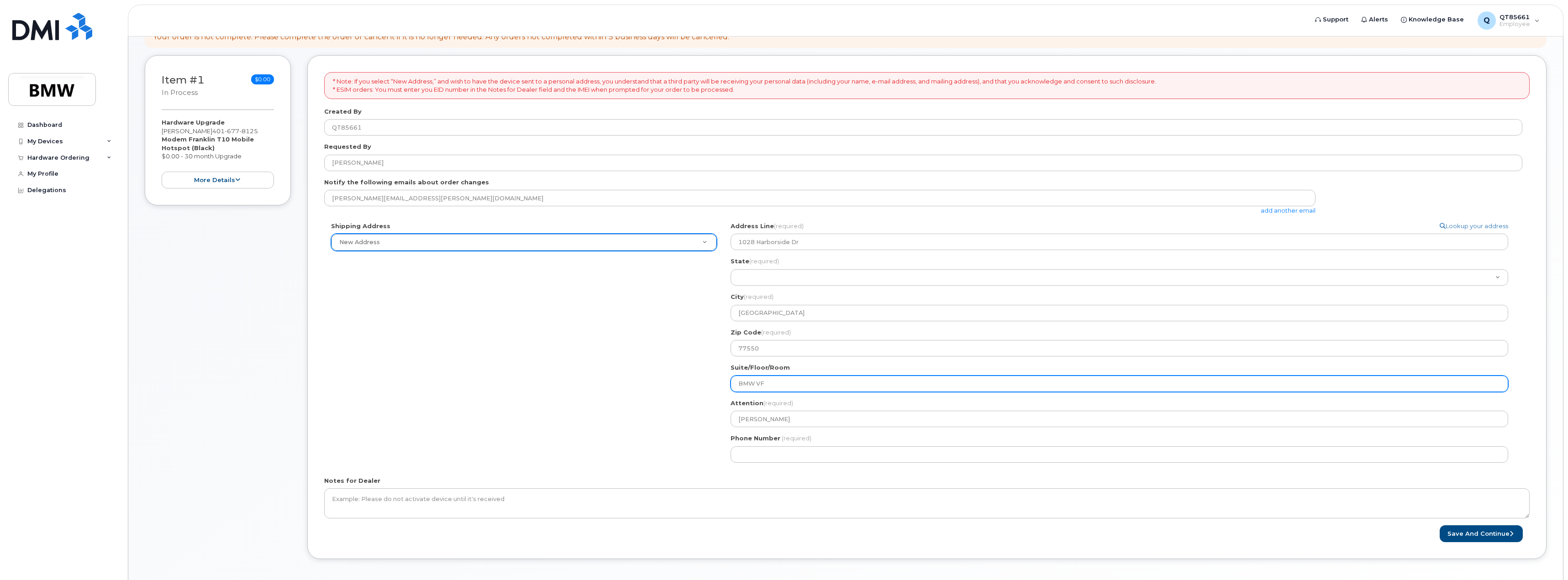
type input "BMW V"
select select
type input "BMW VD"
select select
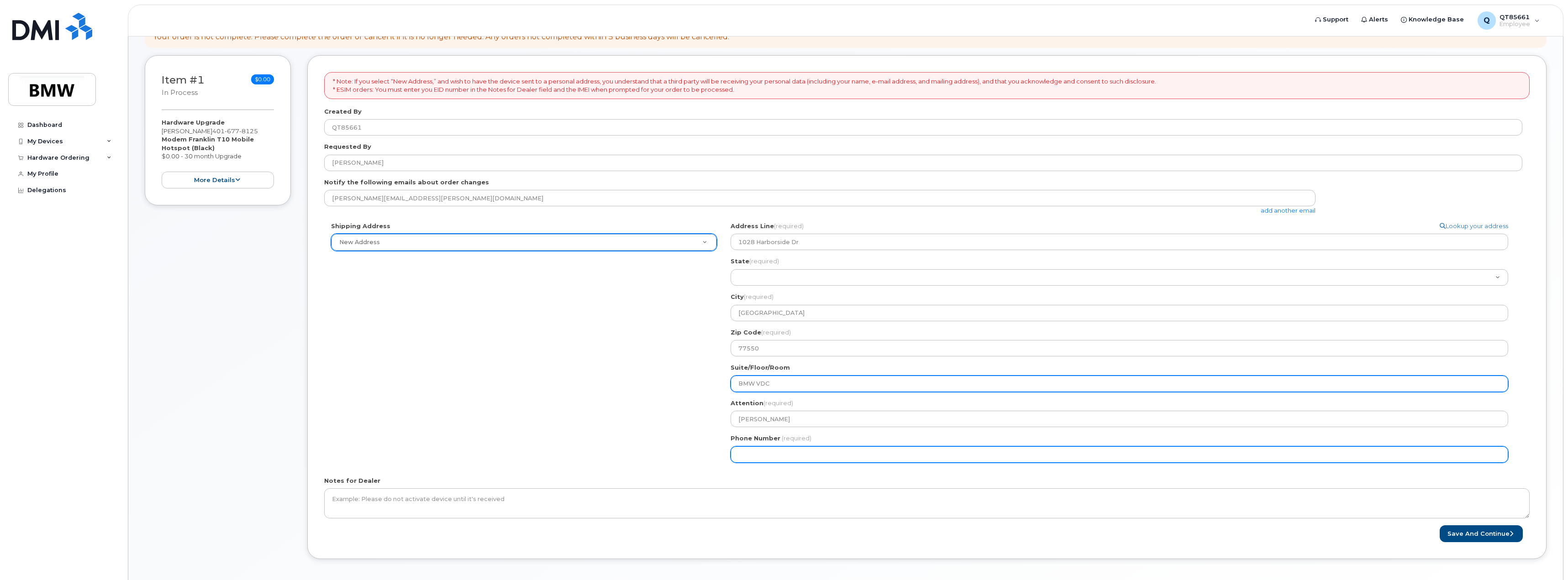
type input "BMW VDC"
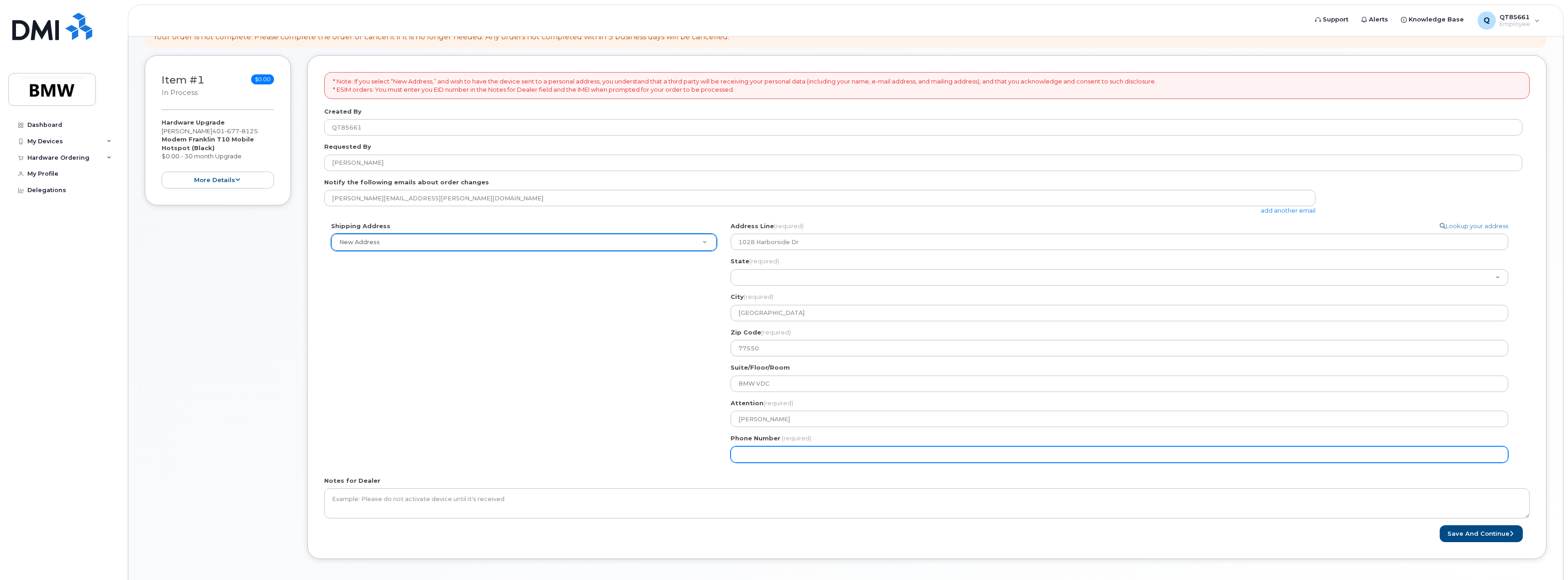
click at [879, 451] on input "Phone Number" at bounding box center [1119, 454] width 777 height 16
click at [791, 448] on input "Phone Number" at bounding box center [1119, 454] width 777 height 16
click at [750, 454] on input "Phone Number" at bounding box center [1119, 454] width 777 height 16
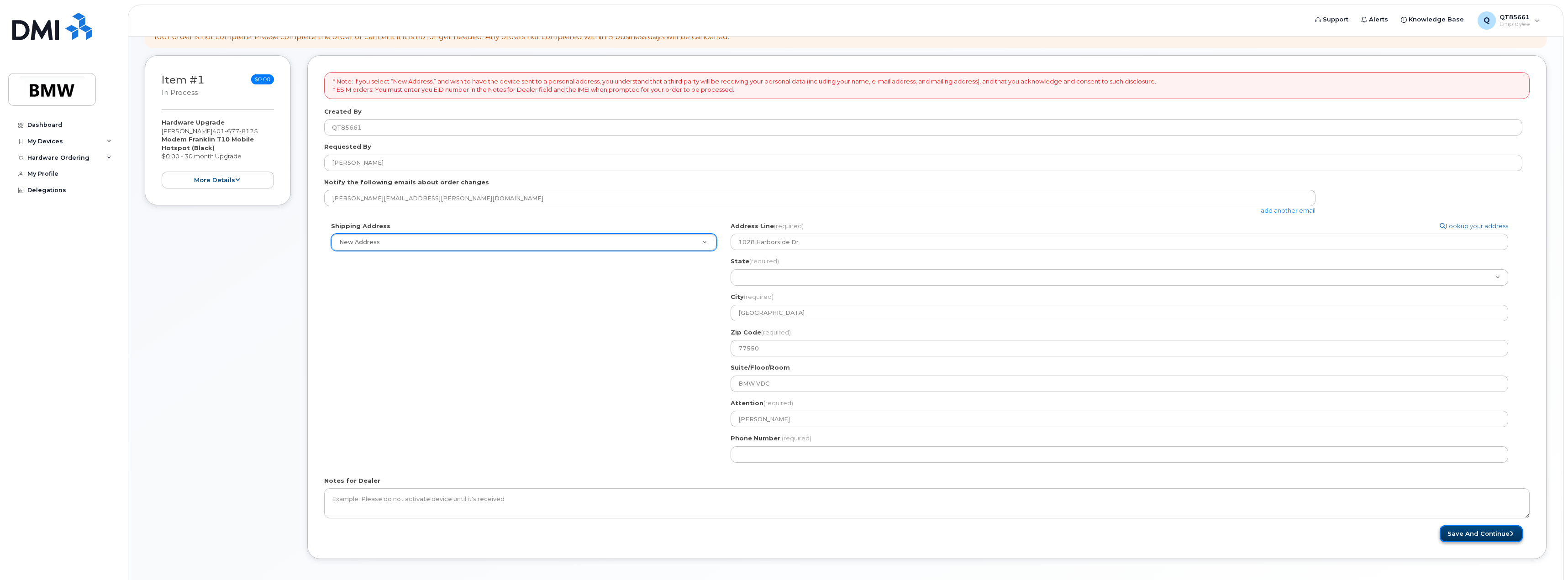
click at [1491, 529] on button "Save and Continue" at bounding box center [1481, 534] width 83 height 17
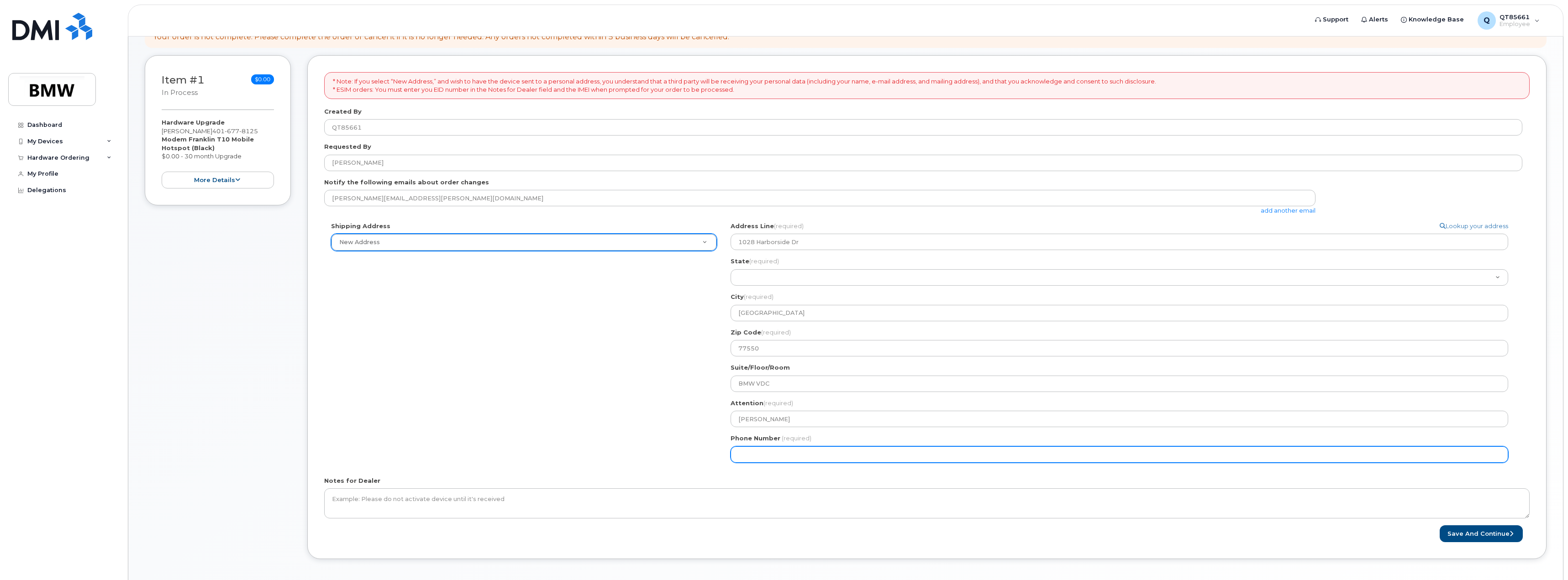
click at [804, 462] on input "Phone Number" at bounding box center [1119, 454] width 777 height 16
click at [768, 455] on input "Phone Number" at bounding box center [1119, 454] width 777 height 16
click at [754, 455] on input "Phone Number" at bounding box center [1119, 454] width 777 height 16
select select
type input "4095045552"
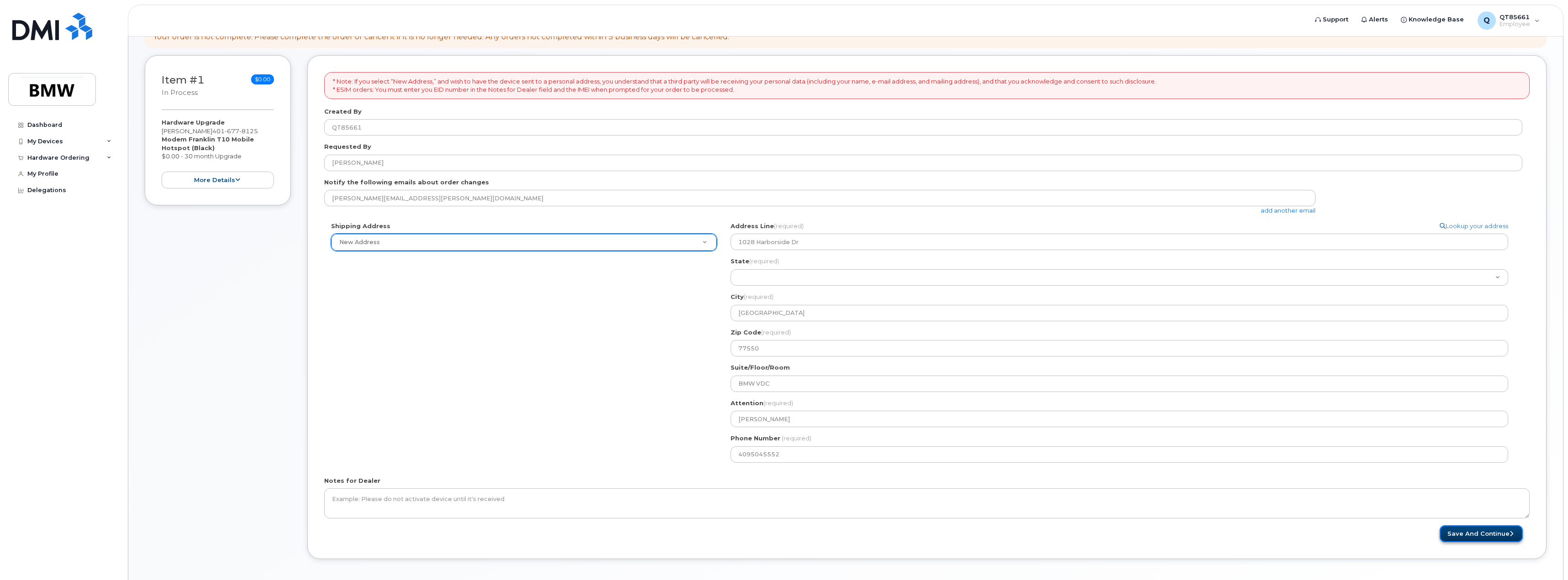
click at [1489, 533] on button "Save and Continue" at bounding box center [1481, 534] width 83 height 17
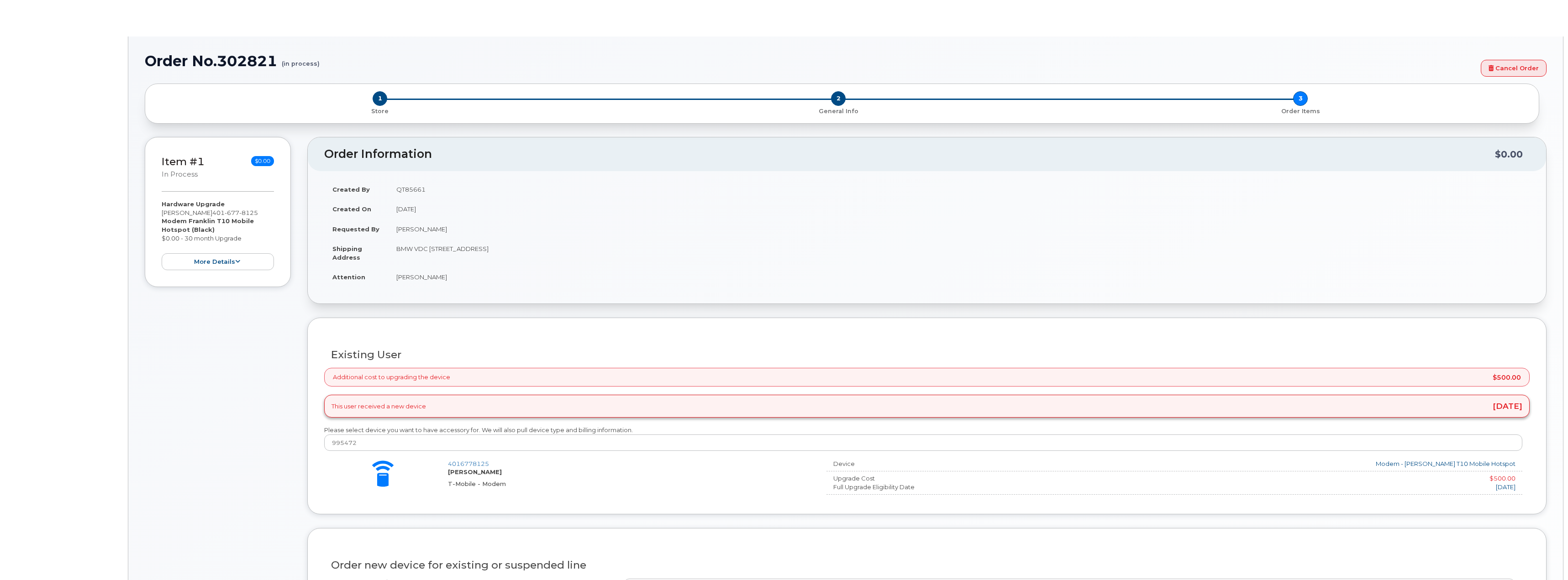
select select "1895404"
type input "1897878"
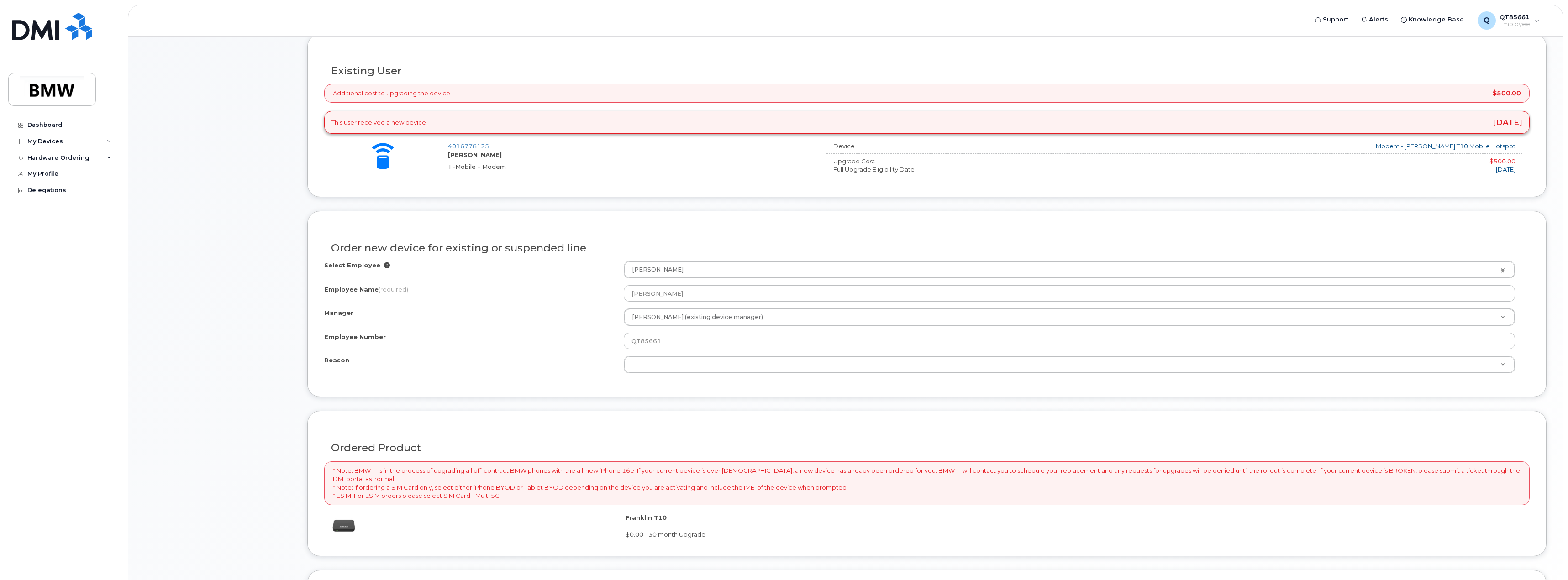
scroll to position [495, 0]
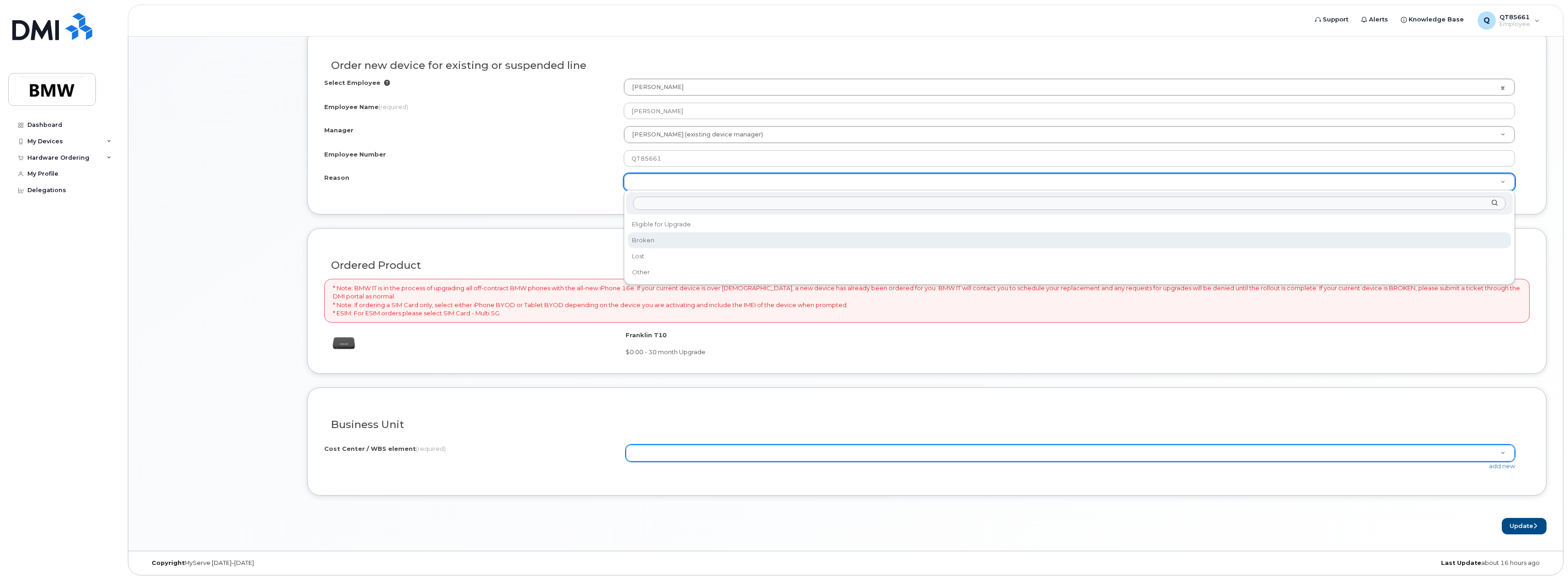
select select "broken"
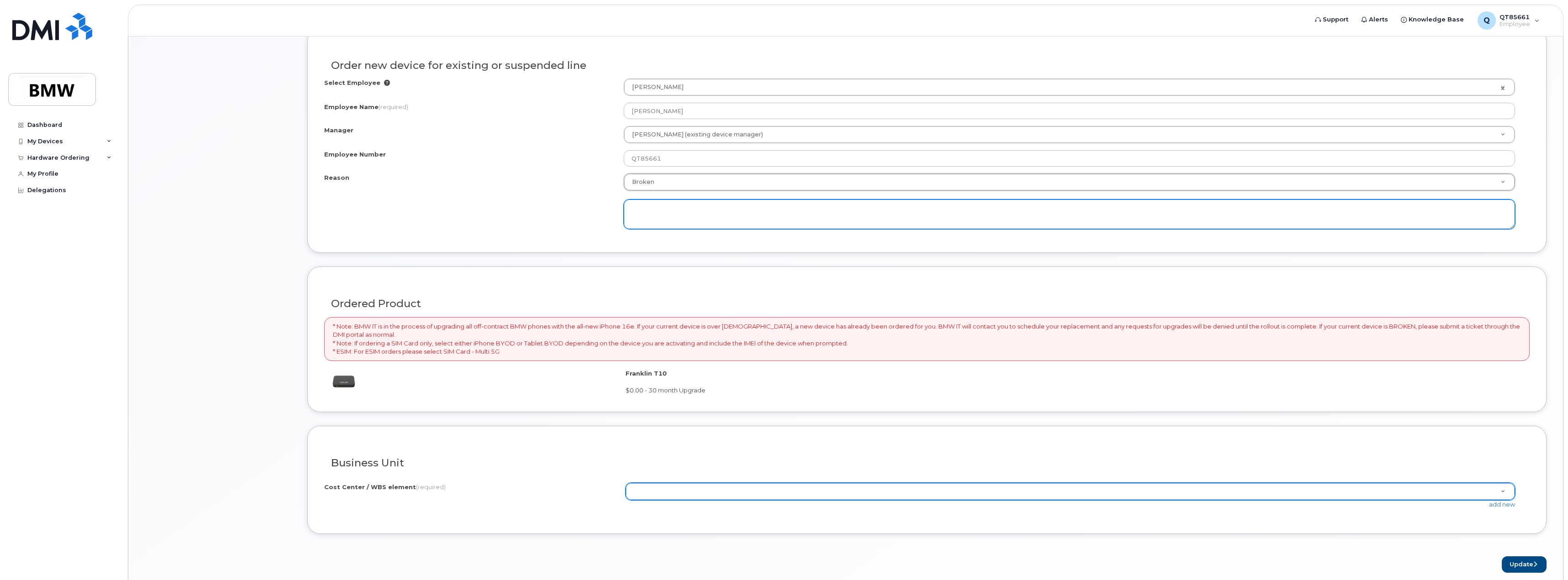
click at [666, 212] on textarea at bounding box center [1069, 214] width 891 height 30
type textarea "Battery expanded / overheated"
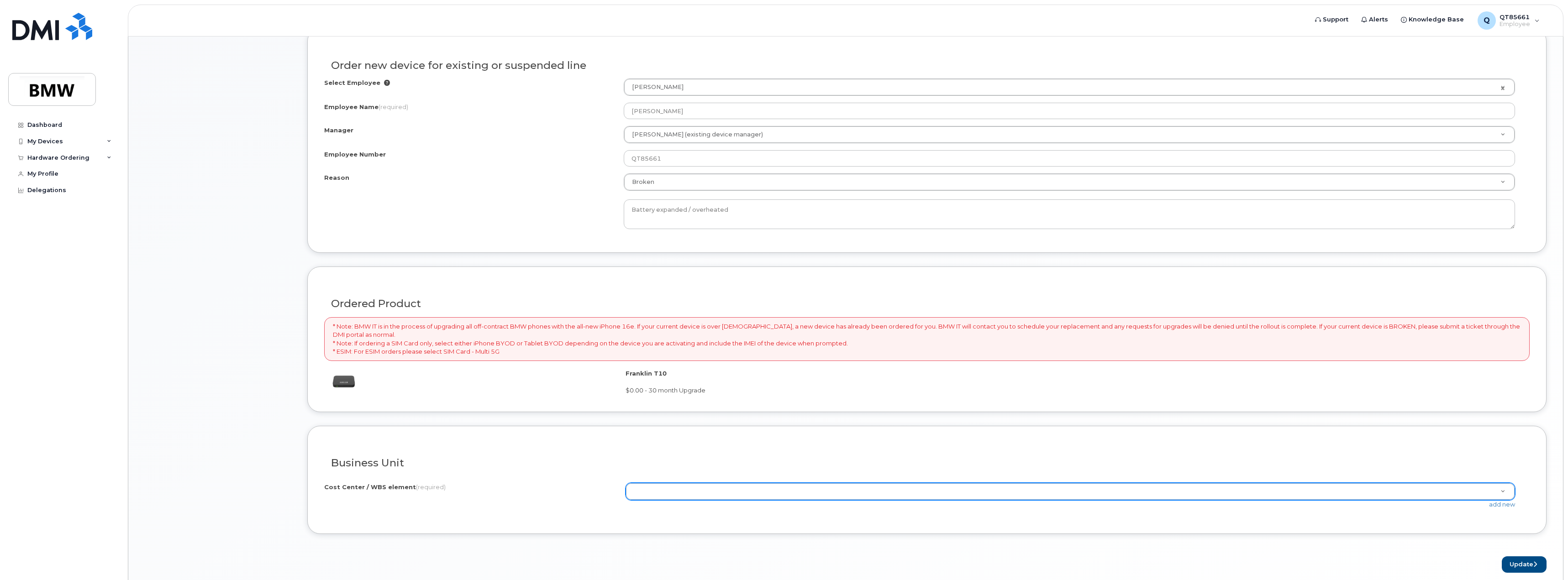
click at [806, 383] on div "Franklin T10 $0.00 - 30 month Upgrade" at bounding box center [1074, 382] width 897 height 26
type input "w"
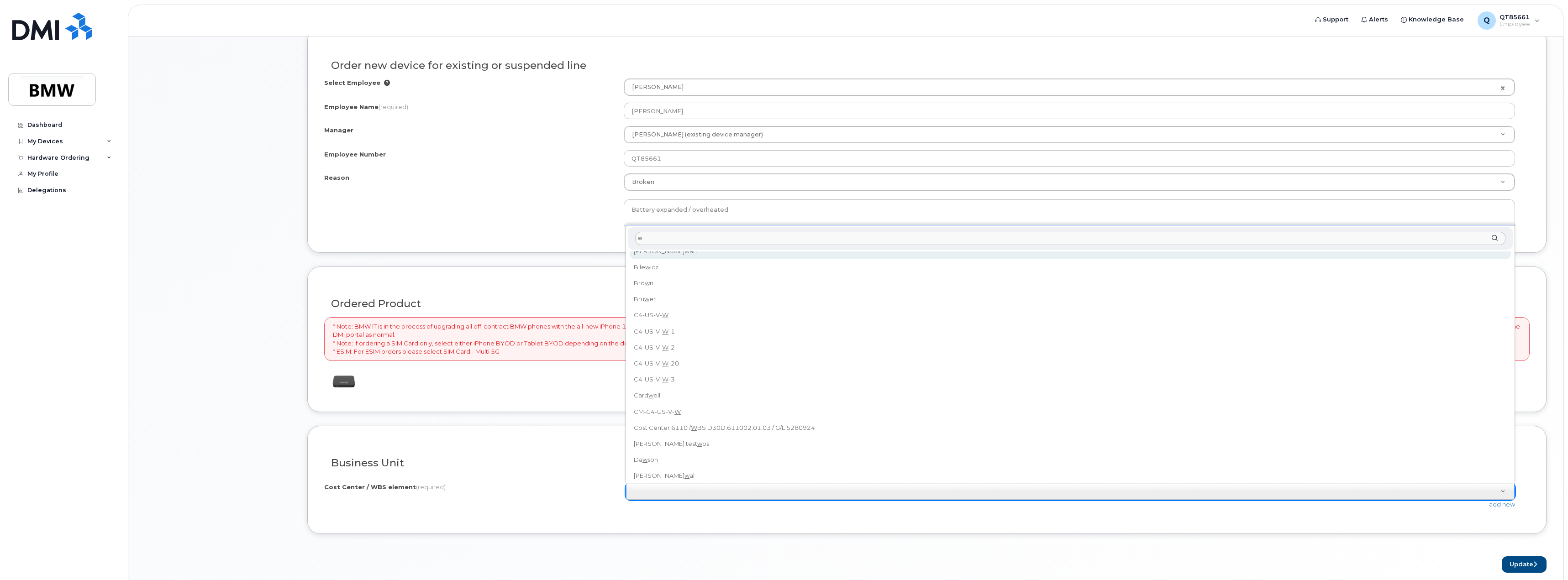
scroll to position [0, 0]
drag, startPoint x: 658, startPoint y: 234, endPoint x: 635, endPoint y: 234, distance: 23.0
click at [635, 234] on div "w" at bounding box center [1070, 238] width 885 height 23
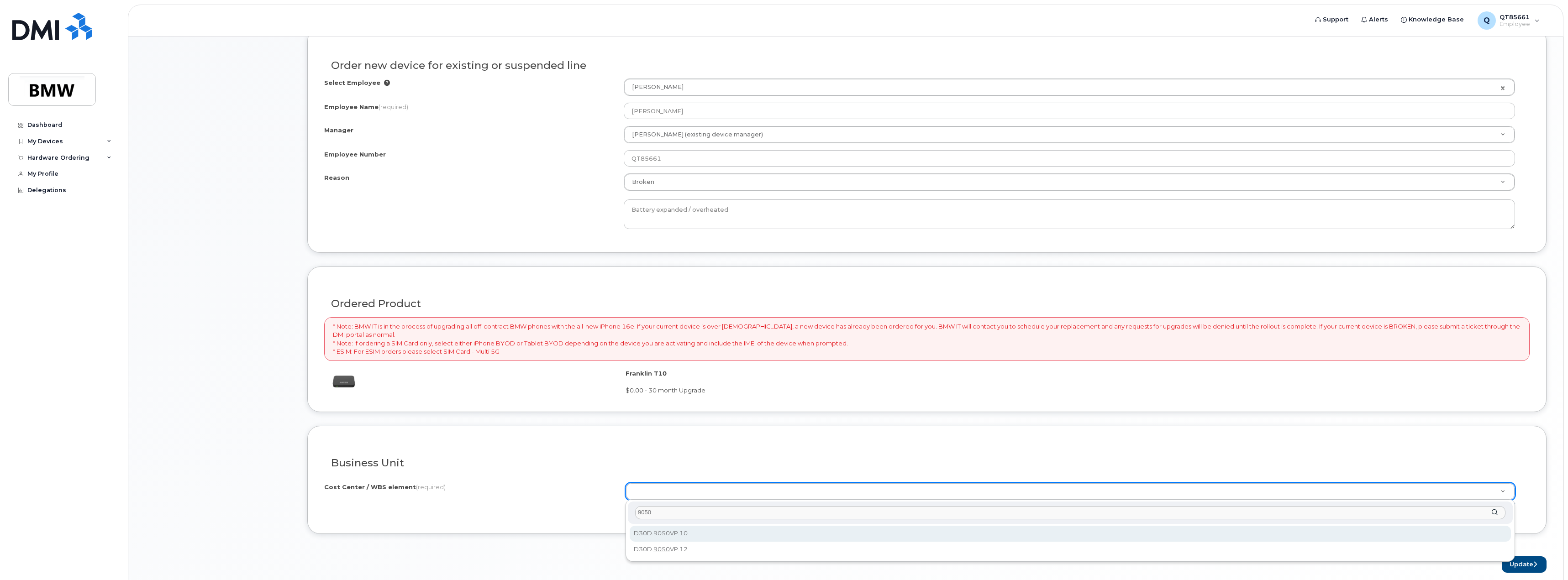
type input "9050"
click at [1494, 512] on div "9050" at bounding box center [1070, 512] width 885 height 23
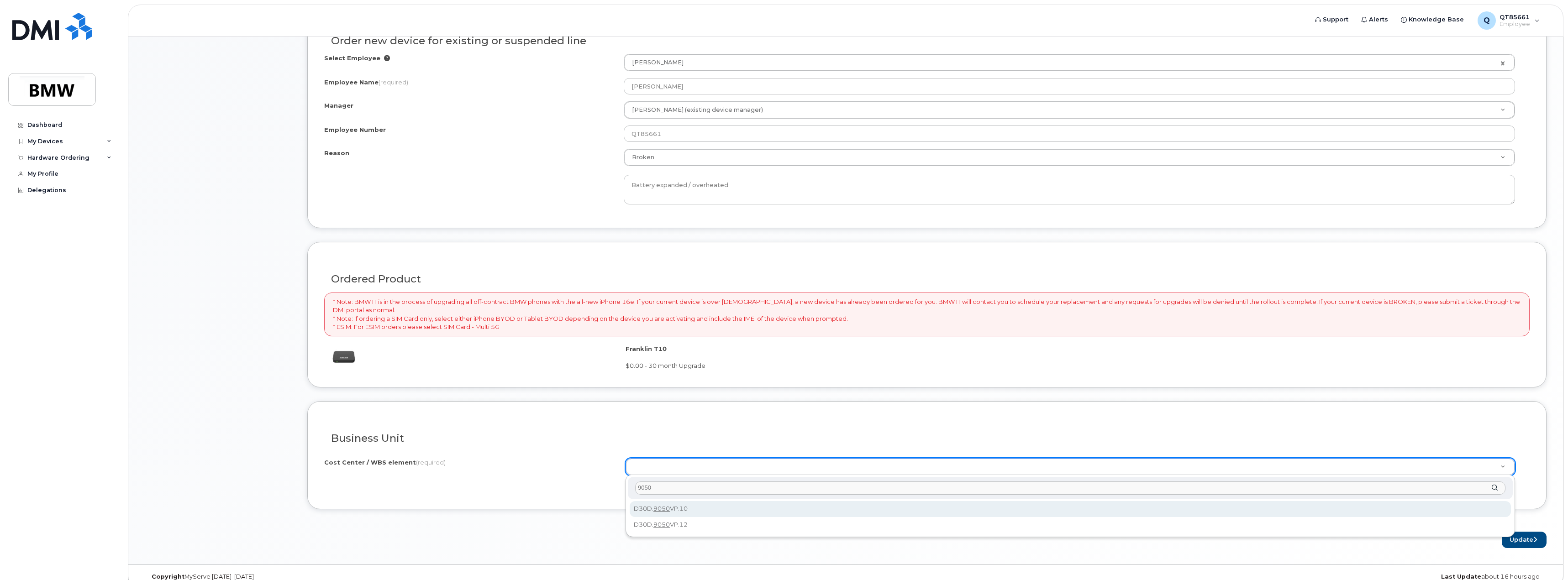
scroll to position [533, 0]
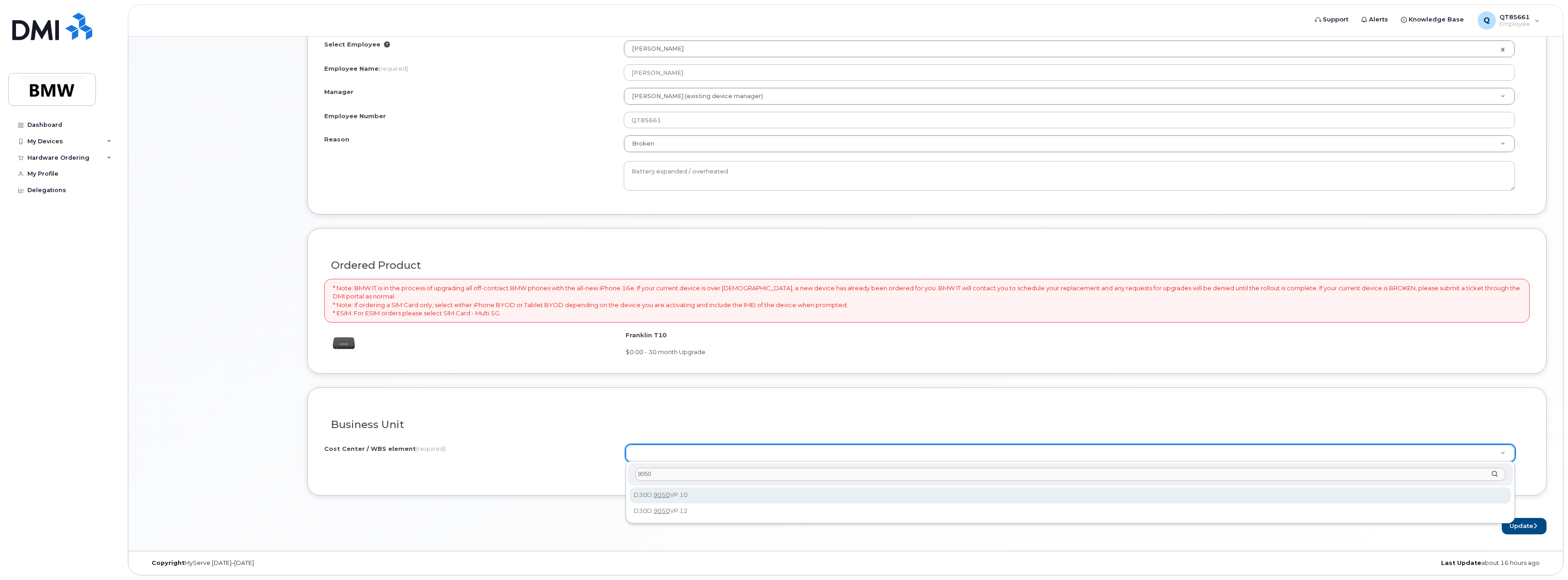
click at [696, 463] on div "9050" at bounding box center [1070, 474] width 885 height 23
drag, startPoint x: 658, startPoint y: 471, endPoint x: 621, endPoint y: 472, distance: 37.0
click at [621, 472] on body "Support Alerts Knowledge Base Q QT85661 Employee English Français Sign out Dash…" at bounding box center [784, 23] width 1568 height 1113
type input "D30D.9050VP.10"
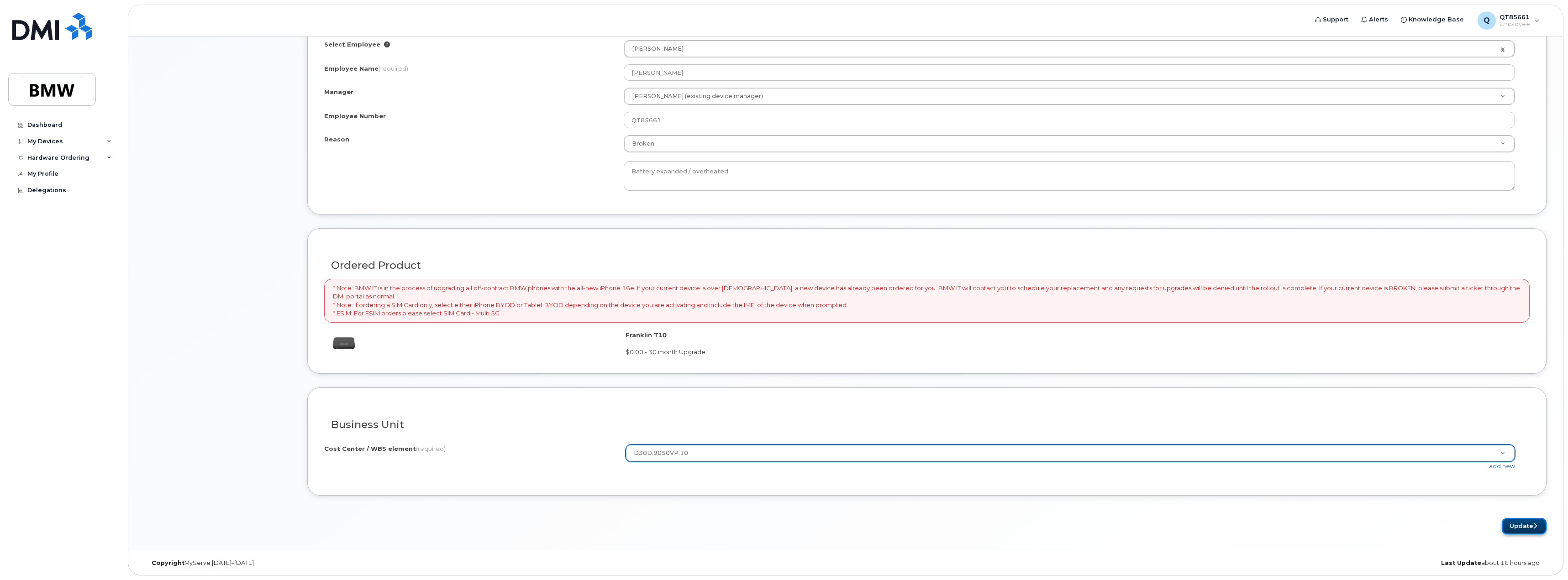
click at [1516, 522] on button "Update" at bounding box center [1523, 526] width 45 height 17
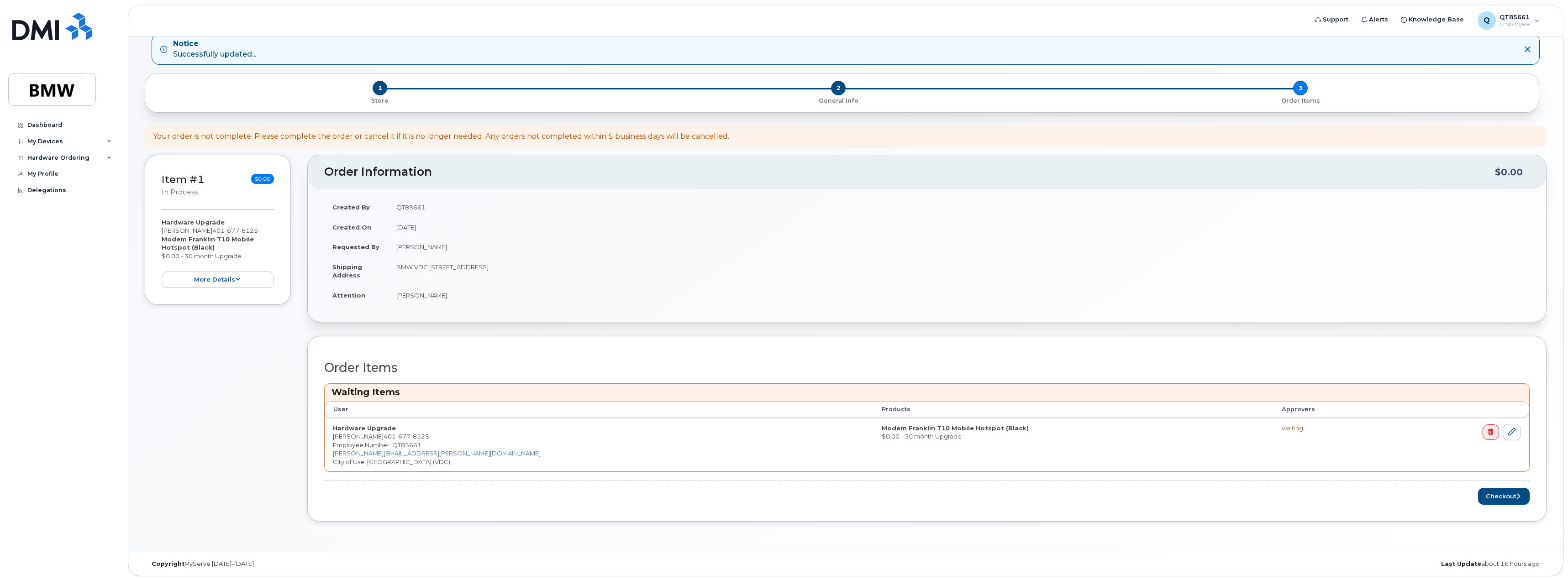
scroll to position [51, 0]
click at [1516, 496] on icon "submit" at bounding box center [1518, 495] width 4 height 6
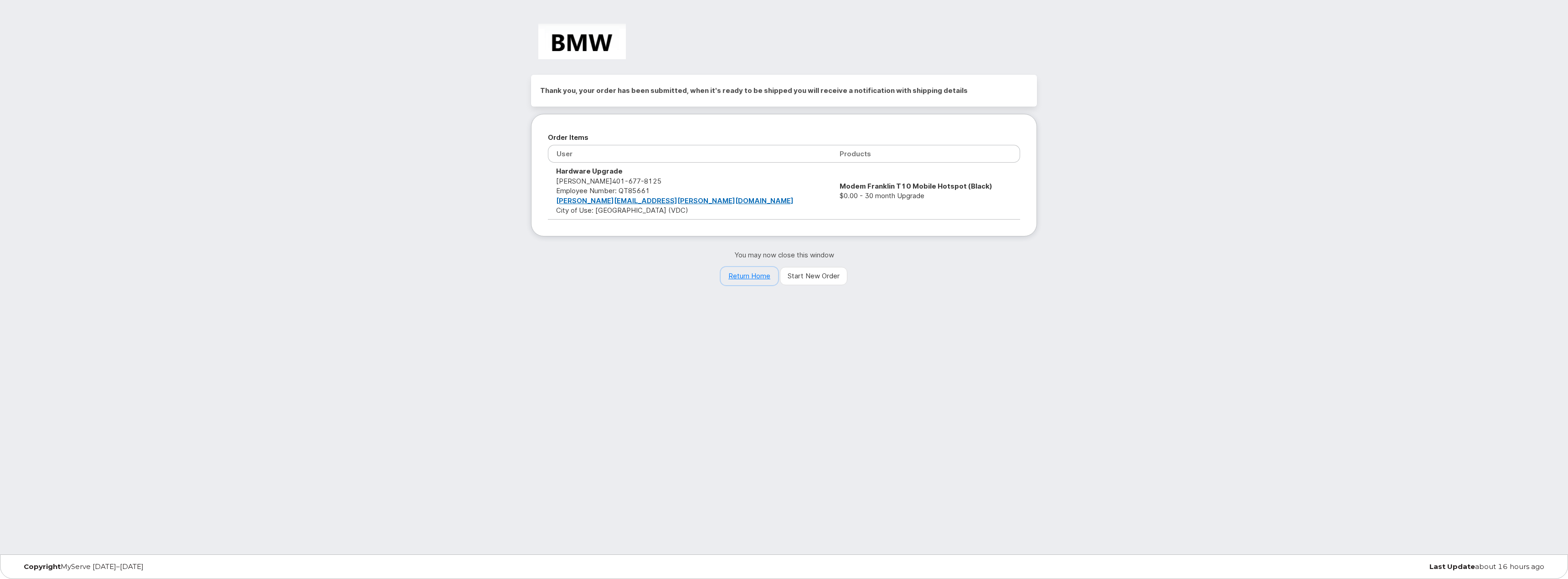
click at [752, 276] on link "Return Home" at bounding box center [749, 276] width 57 height 18
